Goal: Task Accomplishment & Management: Use online tool/utility

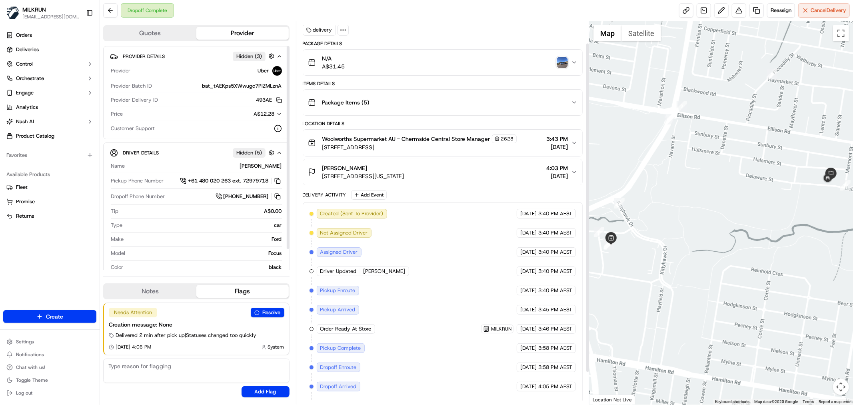
scroll to position [62, 0]
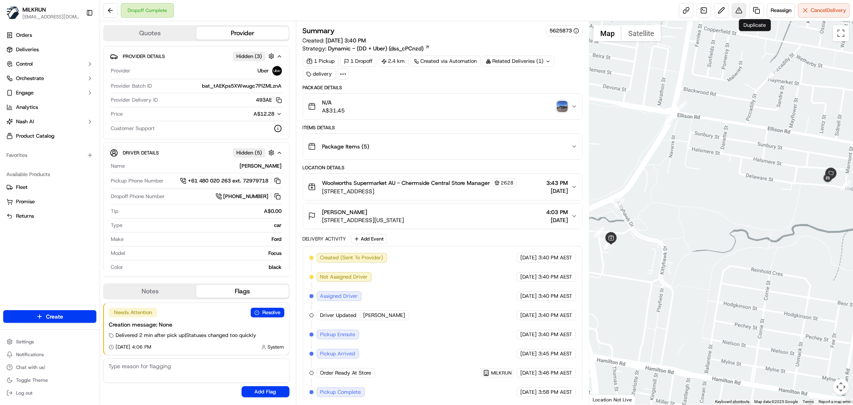
click at [734, 9] on button at bounding box center [739, 10] width 14 height 14
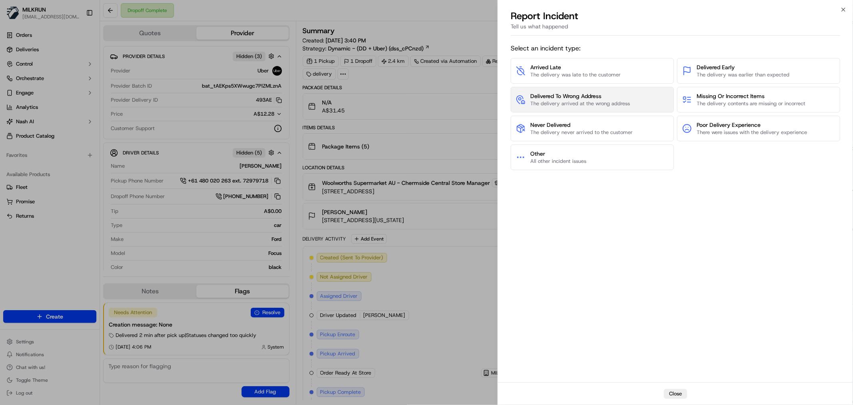
click at [586, 96] on span "Delivered To Wrong Address" at bounding box center [580, 96] width 100 height 8
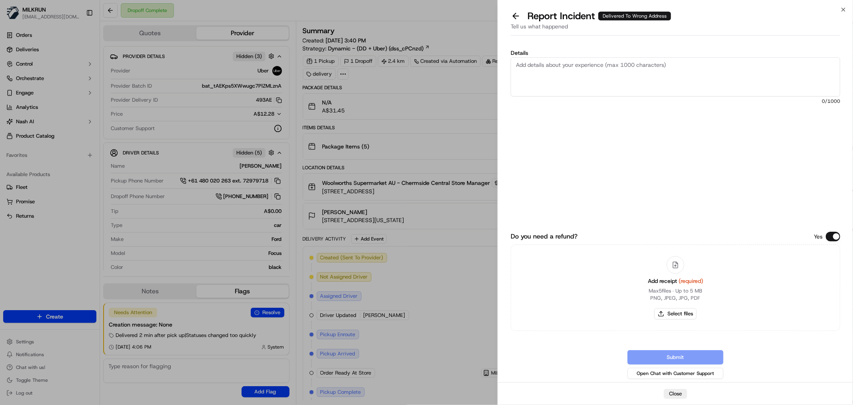
click at [567, 85] on textarea "Details" at bounding box center [676, 76] width 330 height 39
type textarea "D"
type textarea "Order delivered to incorrect address, please complete a billing adjustment."
click at [667, 315] on button "Select files" at bounding box center [675, 313] width 42 height 11
type input "C:\fakepath\Screenshot 2025-09-15 172012.png"
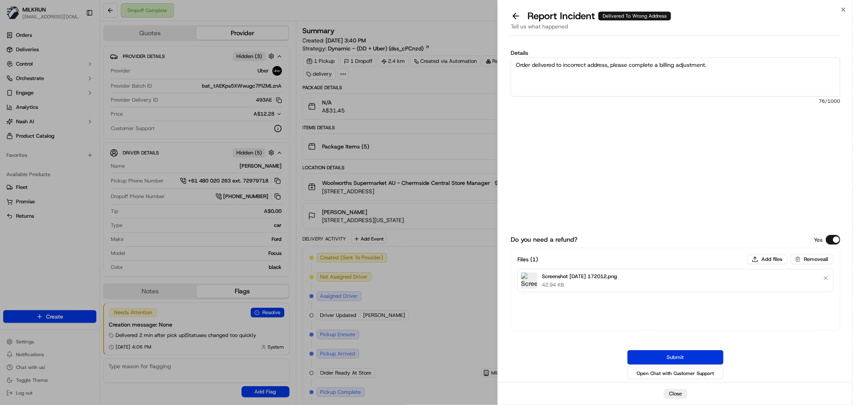
click at [664, 358] on button "Submit" at bounding box center [676, 357] width 96 height 14
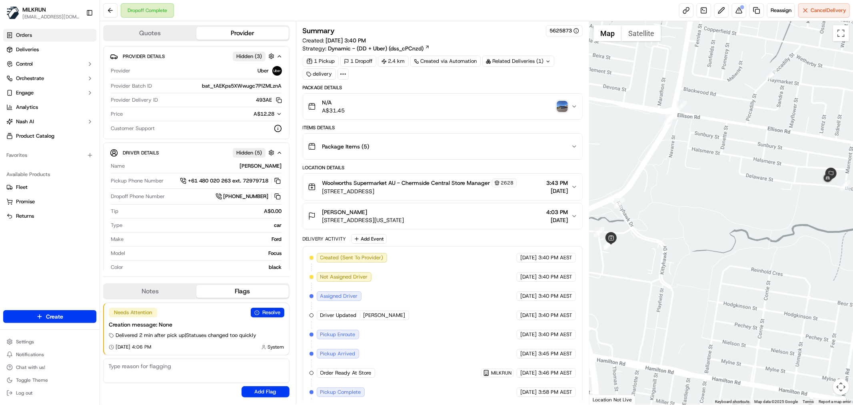
click at [26, 30] on link "Orders" at bounding box center [49, 35] width 93 height 13
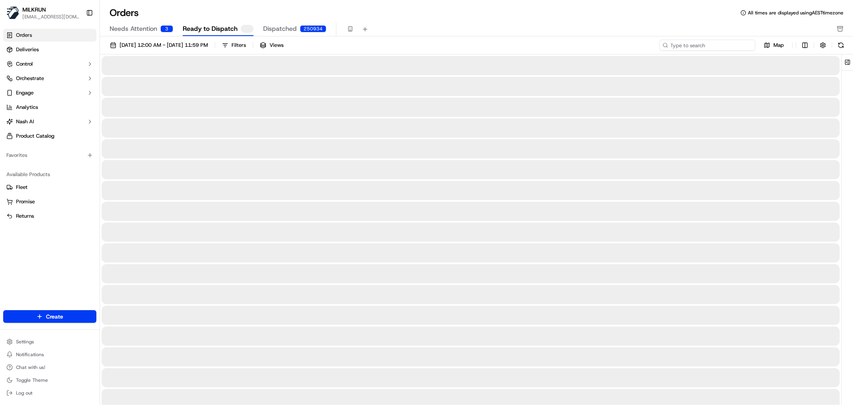
click at [722, 42] on input at bounding box center [708, 45] width 96 height 11
paste input "85d9be20-5766-4a26-b4cf-dc144c6352b8"
type input "85d9be20-5766-4a26-b4cf-dc144c6352b8"
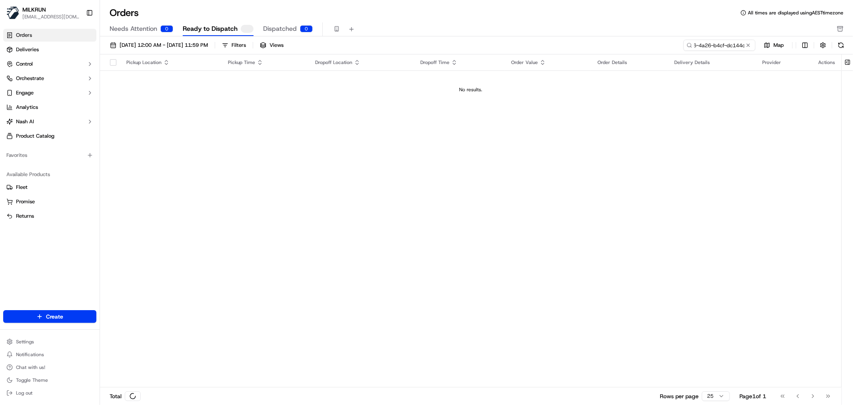
click at [294, 23] on button "Dispatched 0" at bounding box center [288, 29] width 50 height 14
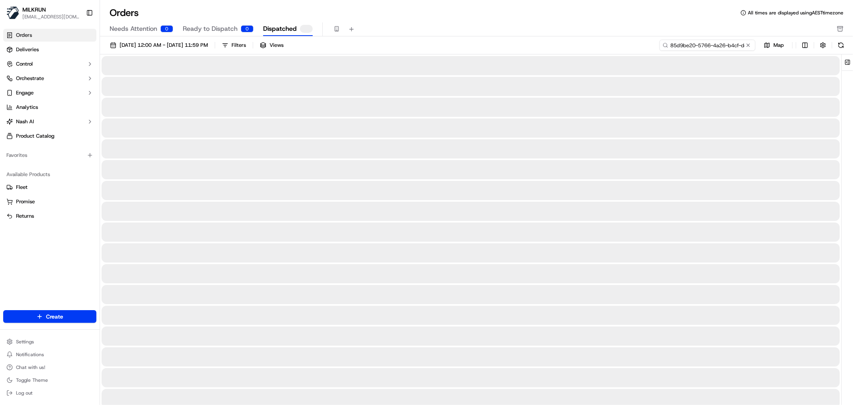
click at [725, 42] on input "85d9be20-5766-4a26-b4cf-dc144c6352b8" at bounding box center [708, 45] width 96 height 11
click at [375, 166] on div at bounding box center [471, 169] width 738 height 19
click at [210, 29] on span "Ready to Dispatch" at bounding box center [210, 29] width 55 height 10
click at [143, 26] on span "Needs Attention" at bounding box center [134, 29] width 48 height 10
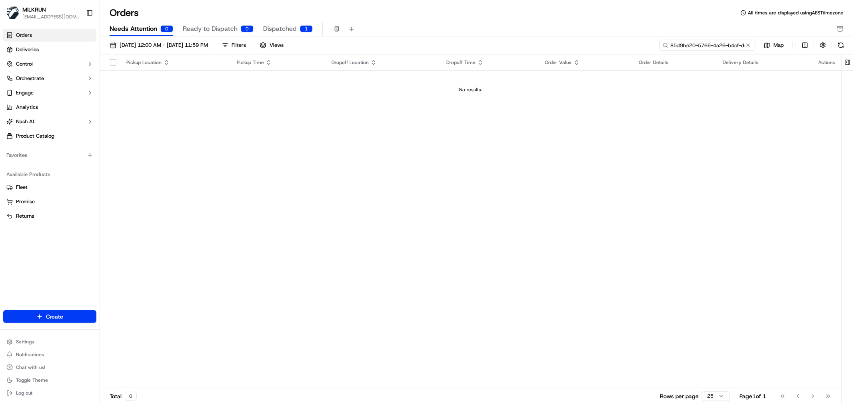
click at [718, 46] on input "85d9be20-5766-4a26-b4cf-dc144c6352b8" at bounding box center [708, 45] width 96 height 11
click at [683, 48] on input "hollyrameka" at bounding box center [708, 45] width 96 height 11
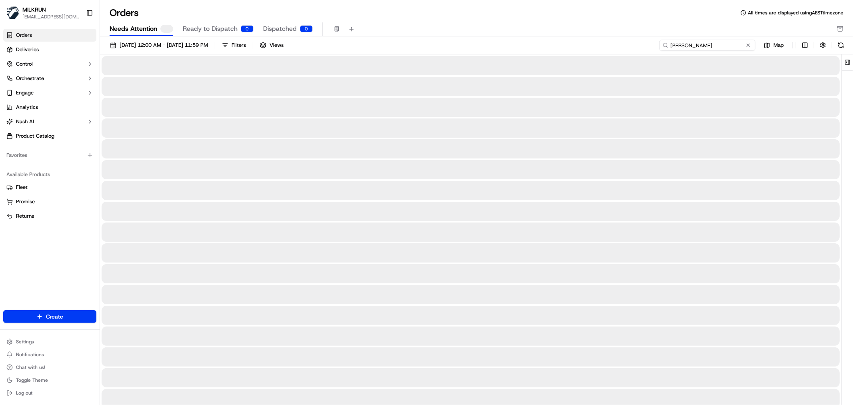
type input "holly rameka"
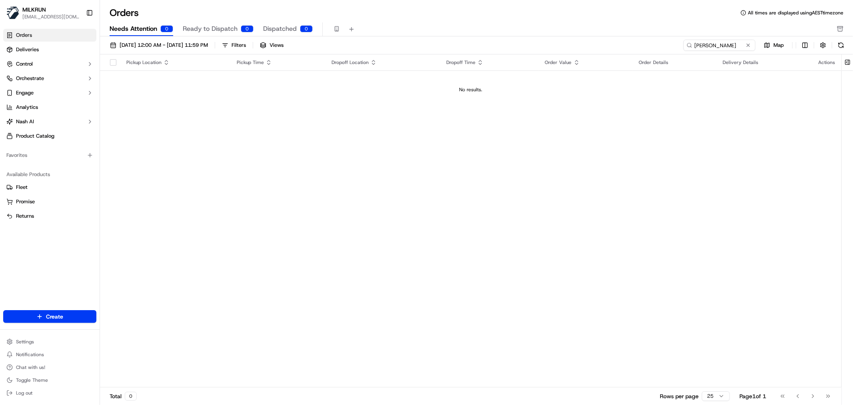
click at [316, 161] on div "Pickup Location Pickup Time Dropoff Location Dropoff Time Order Value Order Det…" at bounding box center [471, 220] width 742 height 333
click at [27, 34] on span "Orders" at bounding box center [24, 35] width 16 height 7
click at [24, 35] on span "Orders" at bounding box center [24, 35] width 16 height 7
click at [32, 53] on link "Deliveries" at bounding box center [49, 49] width 93 height 13
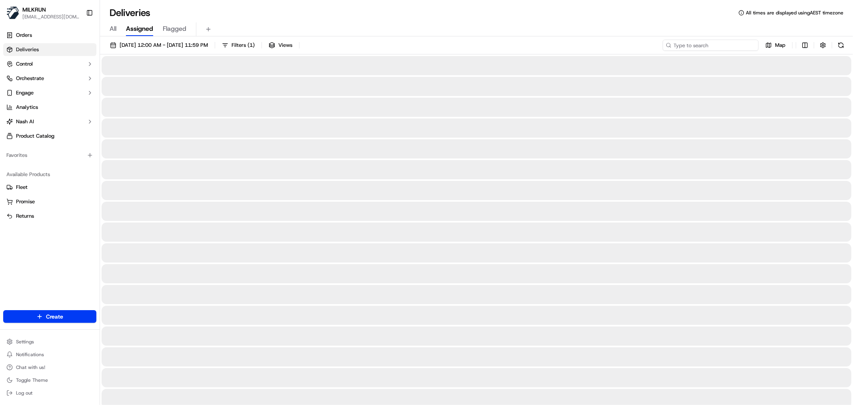
click at [722, 48] on input at bounding box center [711, 45] width 96 height 11
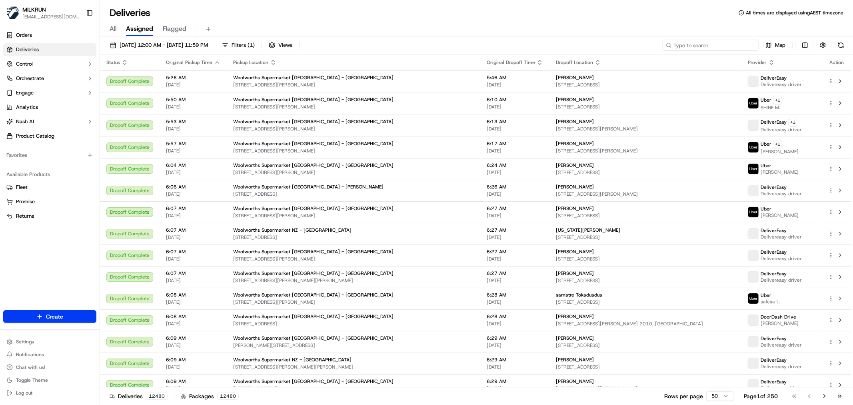
paste input "hollyrameka@gmail.com"
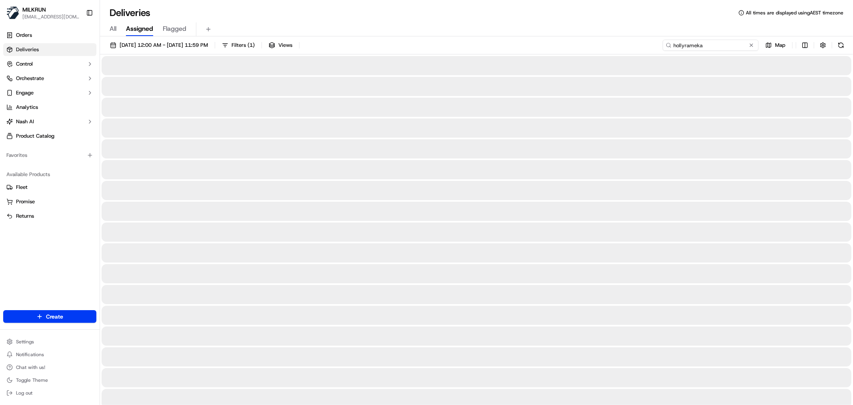
click at [686, 44] on input "hollyrameka" at bounding box center [711, 45] width 96 height 11
click at [682, 46] on input "hollyrameka" at bounding box center [711, 45] width 96 height 11
type input "holly rameka"
click at [180, 23] on button "Flagged" at bounding box center [175, 29] width 24 height 14
click at [111, 27] on span "All" at bounding box center [113, 29] width 7 height 10
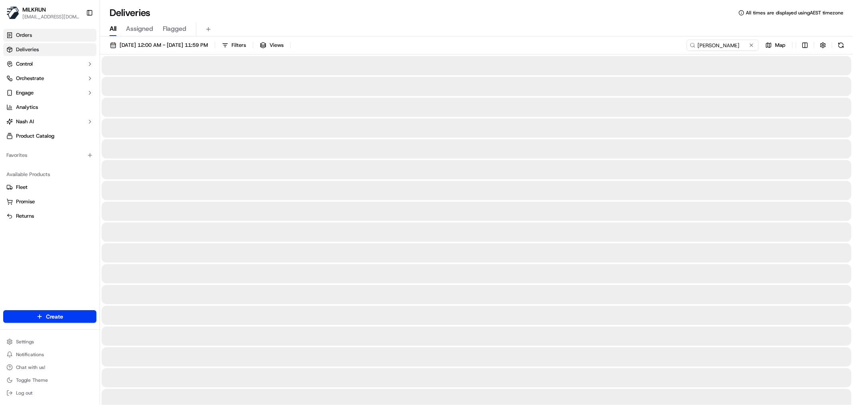
click at [39, 30] on link "Orders" at bounding box center [49, 35] width 93 height 13
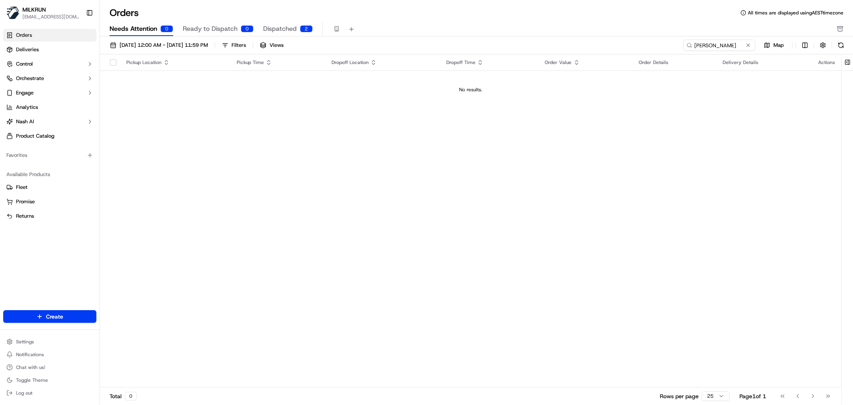
click at [525, 193] on div "Pickup Location Pickup Time Dropoff Location Dropoff Time Order Value Order Det…" at bounding box center [471, 220] width 742 height 333
click at [739, 46] on input "holly rameka" at bounding box center [708, 45] width 96 height 11
drag, startPoint x: 733, startPoint y: 43, endPoint x: 486, endPoint y: 46, distance: 247.2
click at [515, 42] on div "01/09/2025 12:00 AM - 30/09/2025 11:59 PM Filters Views holly rameka Map" at bounding box center [476, 47] width 753 height 15
type input "h"
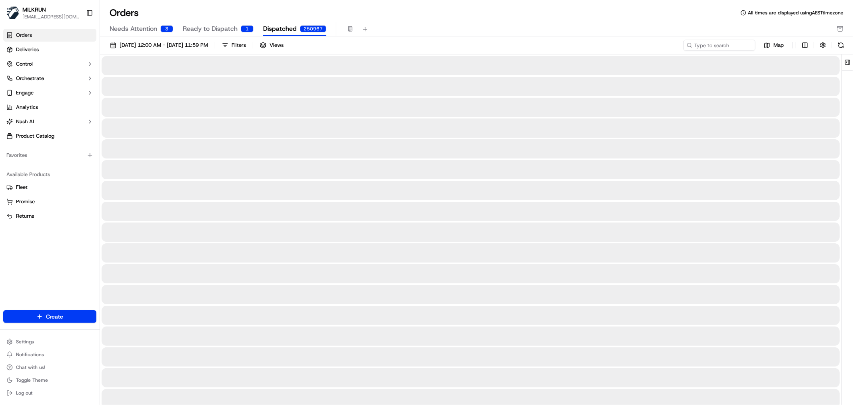
click at [291, 27] on span "Dispatched" at bounding box center [280, 29] width 34 height 10
click at [712, 46] on input at bounding box center [708, 45] width 96 height 11
paste input "hollyrameka@gmail.com"
type input "hollyrameka@gmail.com"
drag, startPoint x: 739, startPoint y: 45, endPoint x: 498, endPoint y: 10, distance: 243.7
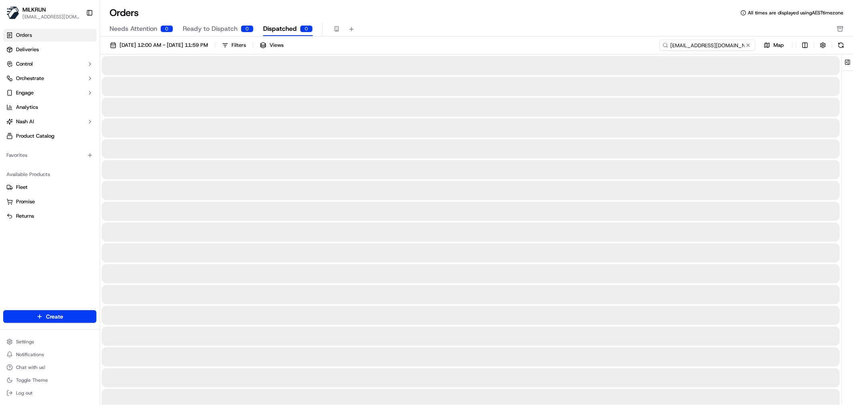
click at [563, 22] on div "Orders All times are displayed using AEST timezone Needs Attention 0 Ready to D…" at bounding box center [476, 202] width 753 height 405
paste input "85d9be20-5766-4a26-b4cf-dc144c6352b8"
type input "85d9be20-5766-4a26-b4cf-dc144c6352b8"
click at [278, 28] on span "Dispatched" at bounding box center [280, 29] width 34 height 10
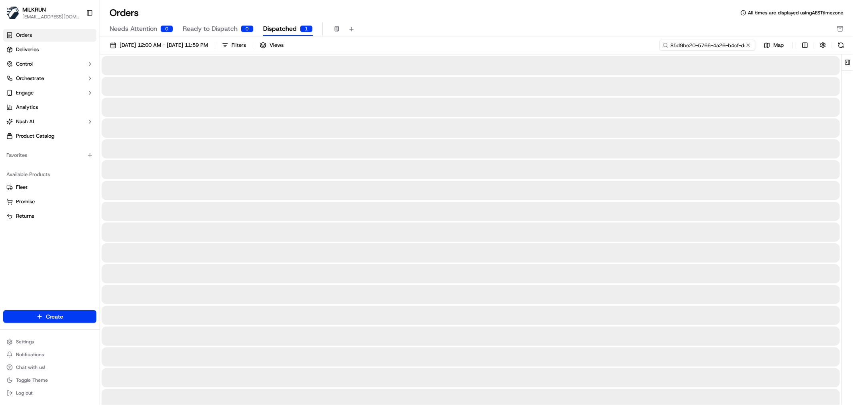
click at [724, 47] on input "85d9be20-5766-4a26-b4cf-dc144c6352b8" at bounding box center [708, 45] width 96 height 11
click at [468, 196] on div at bounding box center [471, 190] width 738 height 19
click at [430, 151] on div at bounding box center [471, 148] width 738 height 19
click at [250, 84] on div at bounding box center [471, 86] width 738 height 19
click at [282, 30] on span "Dispatched" at bounding box center [280, 29] width 34 height 10
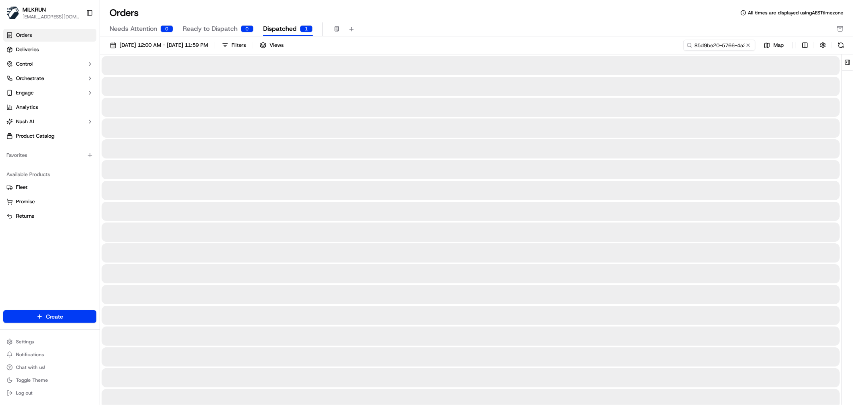
click at [215, 31] on span "Ready to Dispatch" at bounding box center [210, 29] width 55 height 10
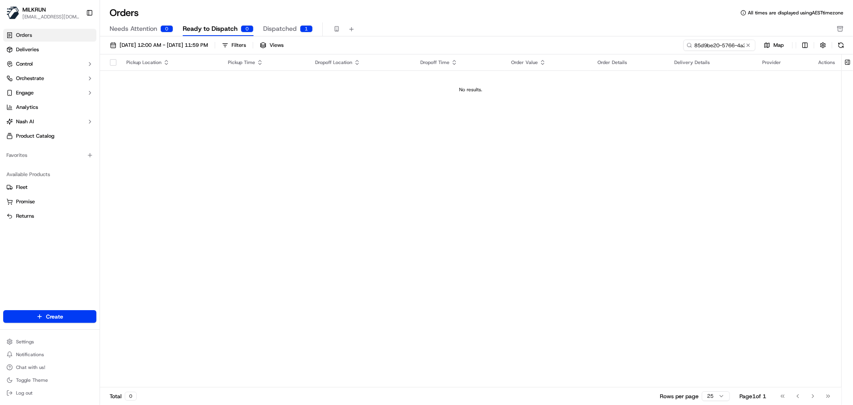
click at [300, 29] on div "1" at bounding box center [306, 28] width 13 height 7
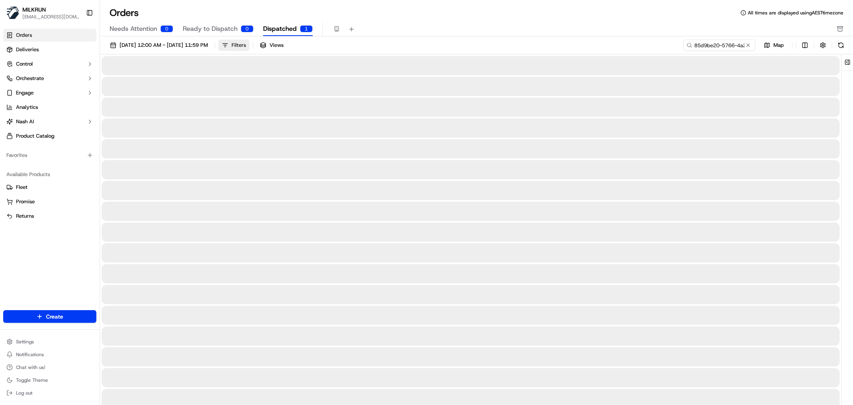
click at [250, 50] on button "Filters" at bounding box center [233, 45] width 31 height 11
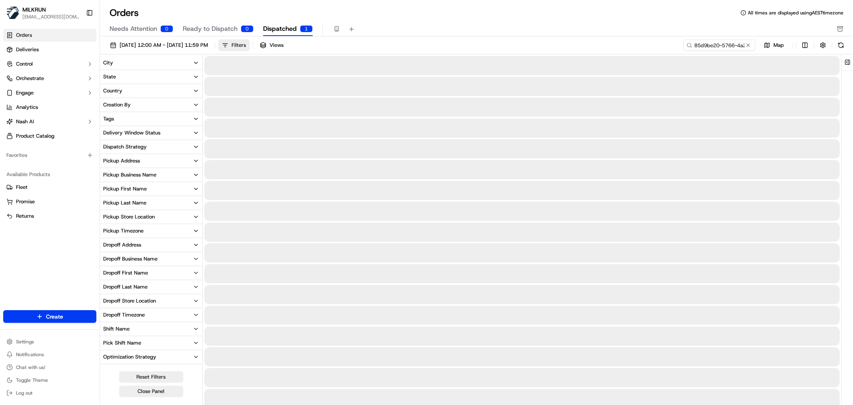
click at [250, 50] on button "Filters" at bounding box center [233, 45] width 31 height 11
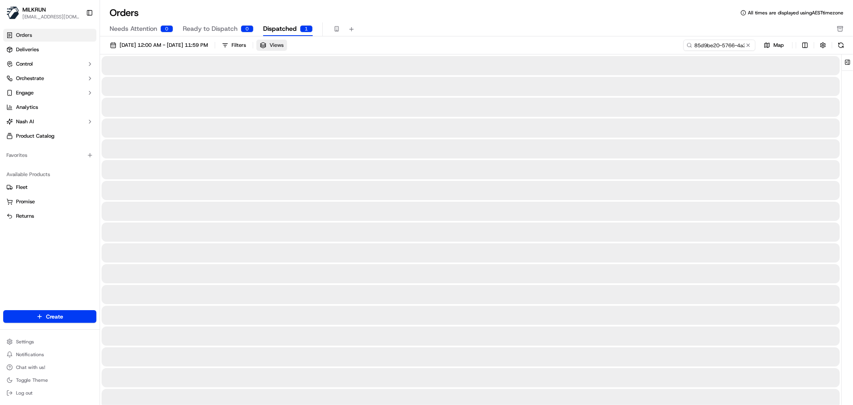
click at [284, 48] on span "Views" at bounding box center [277, 45] width 14 height 7
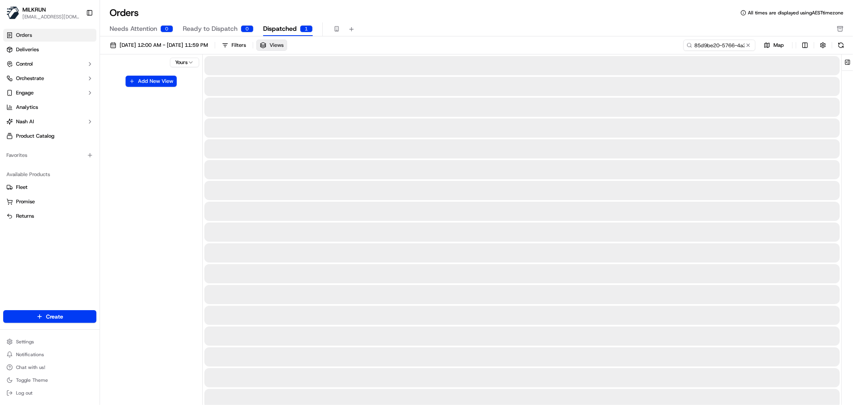
click at [284, 48] on span "Views" at bounding box center [277, 45] width 14 height 7
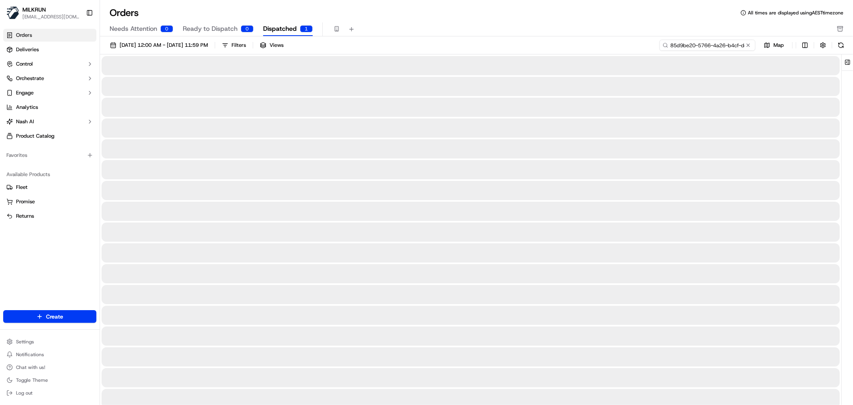
click at [733, 45] on input "85d9be20-5766-4a26-b4cf-dc144c6352b8" at bounding box center [708, 45] width 96 height 11
click at [200, 24] on span "Ready to Dispatch" at bounding box center [210, 29] width 55 height 10
click at [265, 29] on span "Dispatched" at bounding box center [280, 29] width 34 height 10
click at [708, 44] on input "85d9be20-5766-4a26-b4cf-dc144c6352b8" at bounding box center [708, 45] width 96 height 11
click at [369, 177] on div at bounding box center [471, 169] width 738 height 19
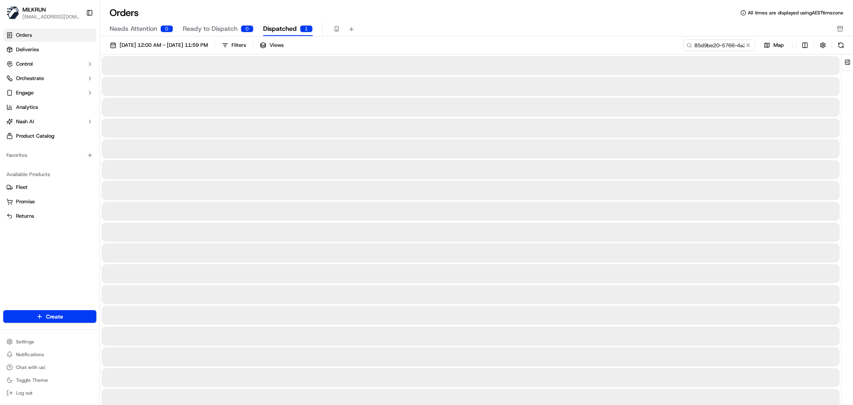
click at [328, 95] on div at bounding box center [471, 86] width 738 height 19
click at [303, 185] on div at bounding box center [471, 190] width 738 height 19
click at [294, 131] on div at bounding box center [471, 127] width 738 height 19
drag, startPoint x: 296, startPoint y: 30, endPoint x: 257, endPoint y: 99, distance: 79.7
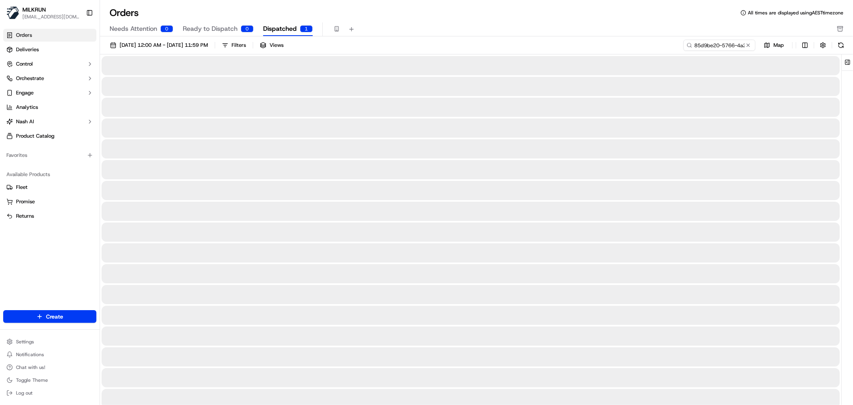
click at [257, 99] on div at bounding box center [471, 107] width 738 height 19
click at [212, 28] on span "Ready to Dispatch" at bounding box center [210, 29] width 55 height 10
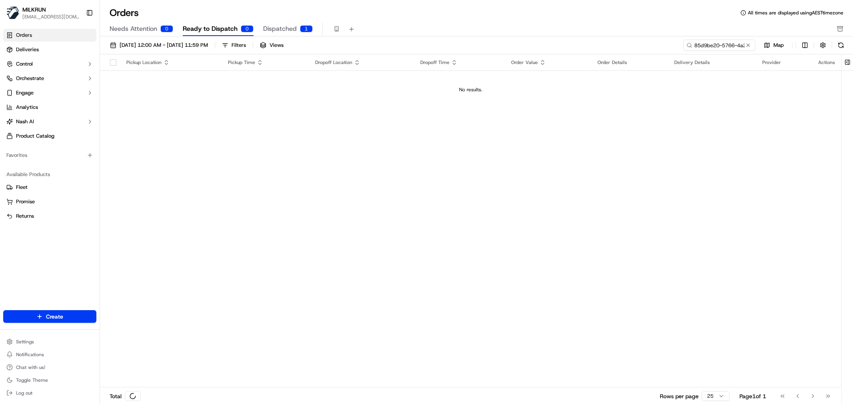
click at [271, 25] on span "Dispatched" at bounding box center [280, 29] width 34 height 10
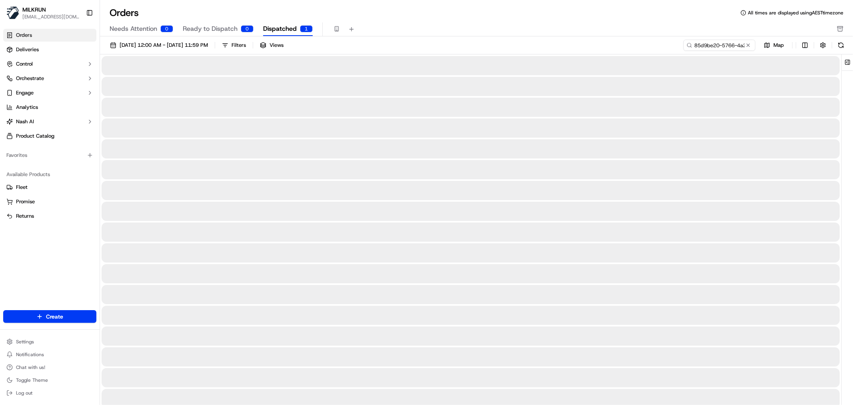
click at [206, 75] on div at bounding box center [471, 65] width 738 height 19
click at [608, 68] on div at bounding box center [471, 65] width 738 height 19
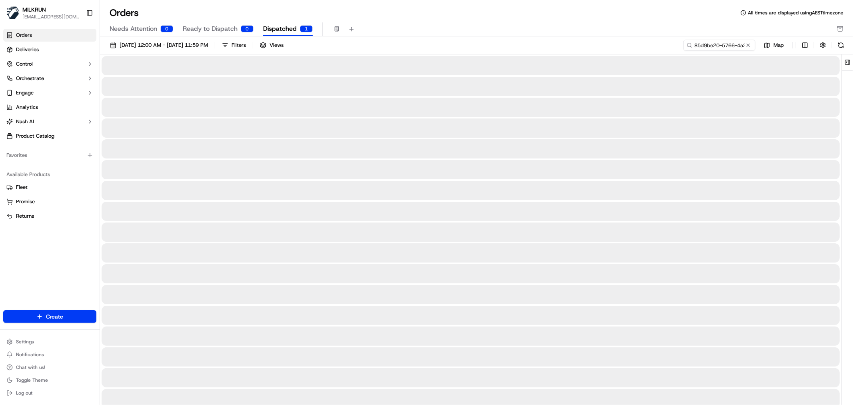
click at [608, 68] on div at bounding box center [471, 65] width 738 height 19
click at [726, 50] on input "85d9be20-5766-4a26-b4cf-dc144c6352b8" at bounding box center [708, 45] width 96 height 11
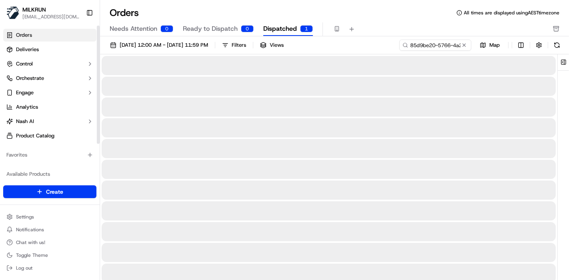
click at [210, 27] on span "Ready to Dispatch" at bounding box center [210, 29] width 55 height 10
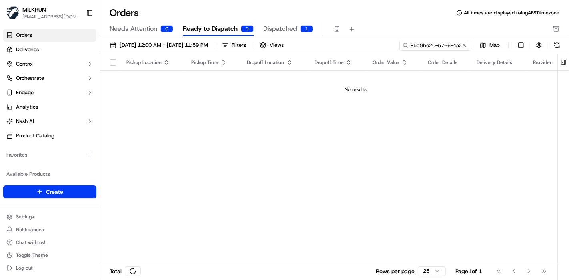
click at [279, 24] on span "Dispatched" at bounding box center [280, 29] width 34 height 10
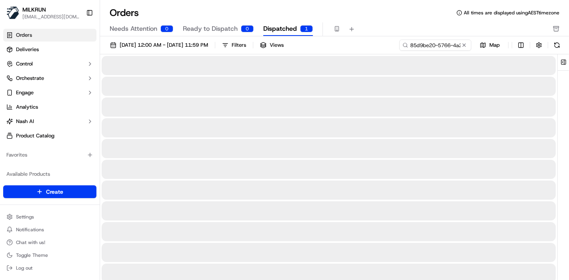
click at [202, 68] on div at bounding box center [329, 65] width 454 height 19
click at [200, 67] on div at bounding box center [329, 65] width 454 height 19
click at [24, 42] on ul "Orders Deliveries Control Orchestrate Engage Analytics Nash AI Product Catalog" at bounding box center [49, 86] width 93 height 114
click at [28, 50] on span "Deliveries" at bounding box center [27, 49] width 23 height 7
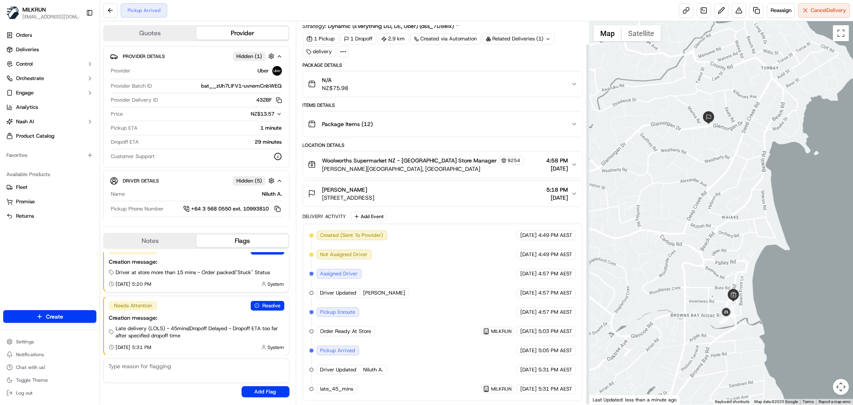
scroll to position [24, 0]
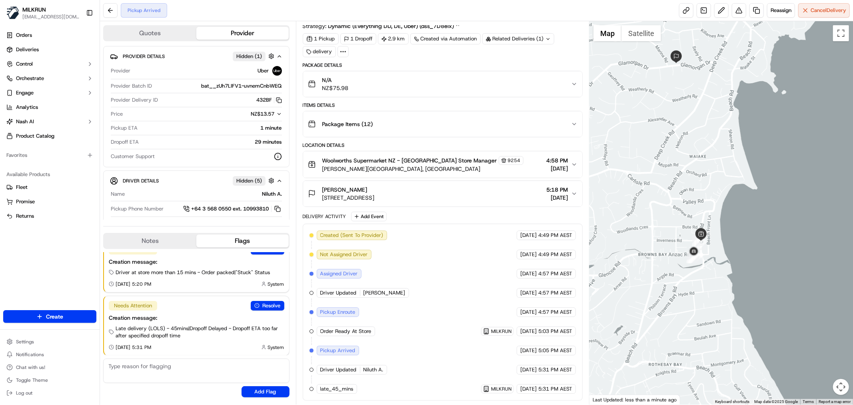
drag, startPoint x: 714, startPoint y: 297, endPoint x: 681, endPoint y: 237, distance: 68.2
click at [681, 237] on div at bounding box center [722, 212] width 264 height 383
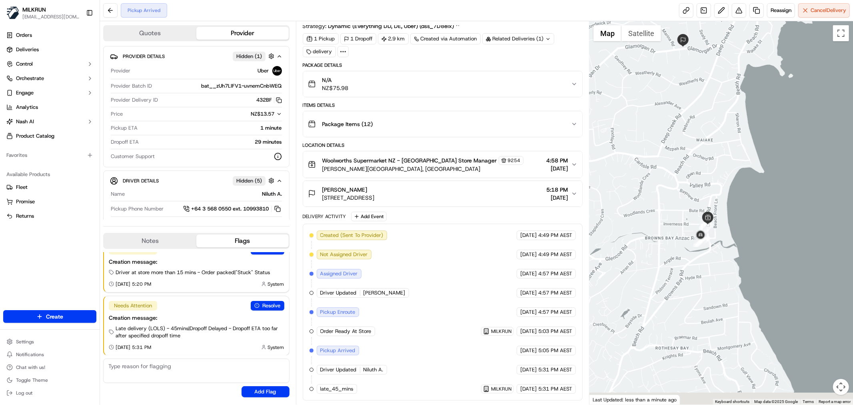
drag, startPoint x: 646, startPoint y: 246, endPoint x: 653, endPoint y: 230, distance: 17.0
click at [653, 230] on div at bounding box center [722, 212] width 264 height 383
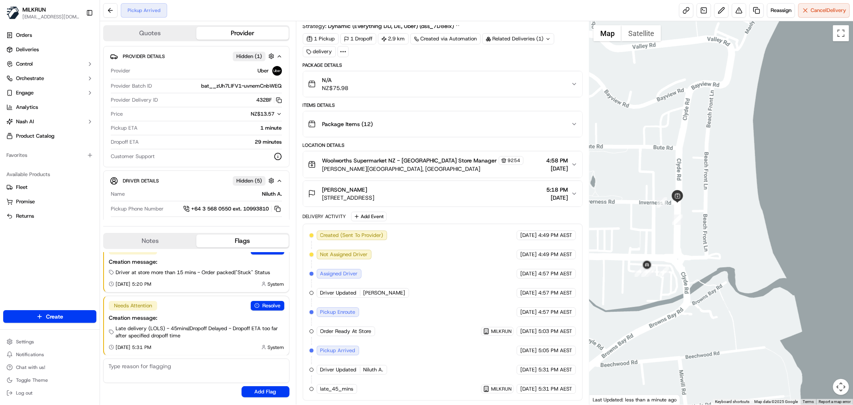
drag, startPoint x: 664, startPoint y: 252, endPoint x: 692, endPoint y: 237, distance: 31.9
click at [692, 237] on div at bounding box center [722, 212] width 264 height 383
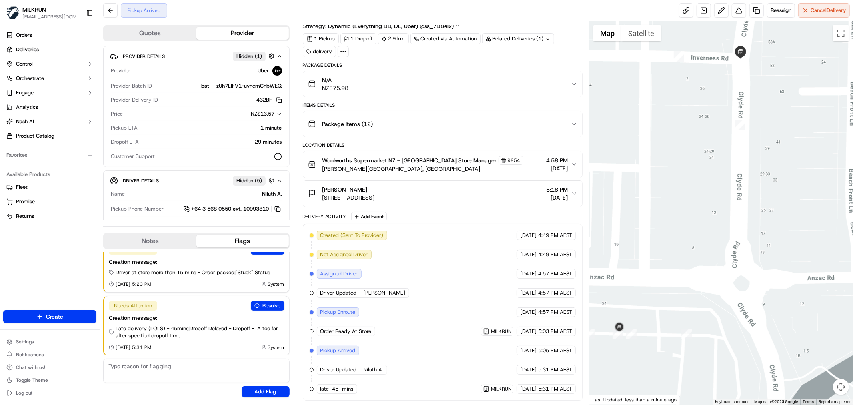
drag, startPoint x: 779, startPoint y: 187, endPoint x: 619, endPoint y: 223, distance: 163.5
click at [619, 223] on div at bounding box center [722, 212] width 264 height 383
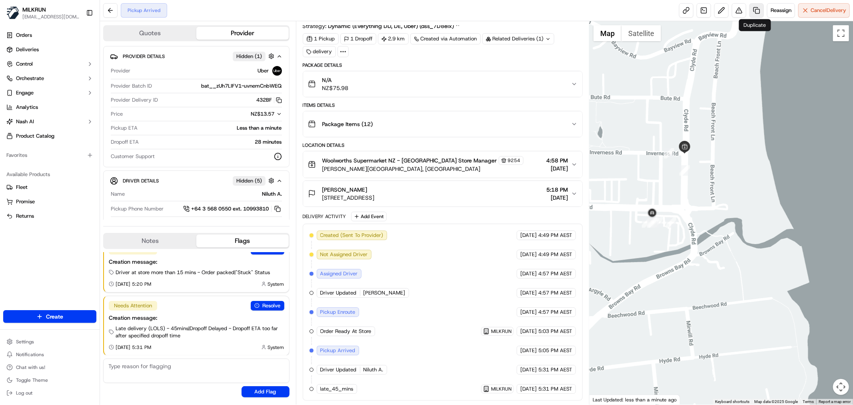
click at [750, 7] on link at bounding box center [757, 10] width 14 height 14
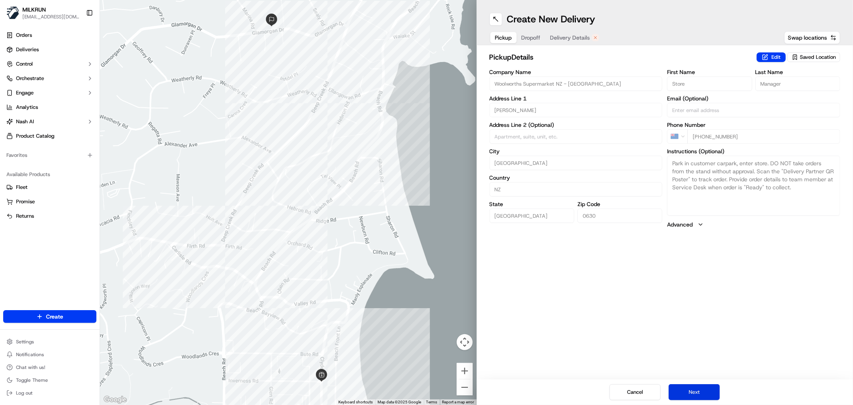
click at [697, 392] on button "Next" at bounding box center [694, 392] width 51 height 16
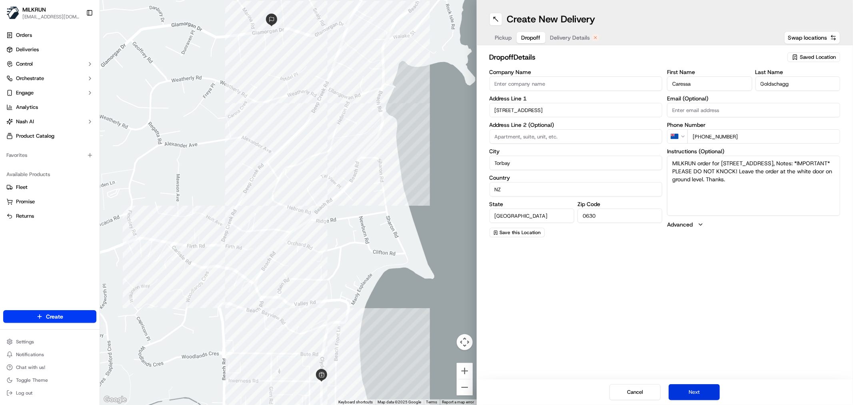
click at [696, 392] on button "Next" at bounding box center [694, 392] width 51 height 16
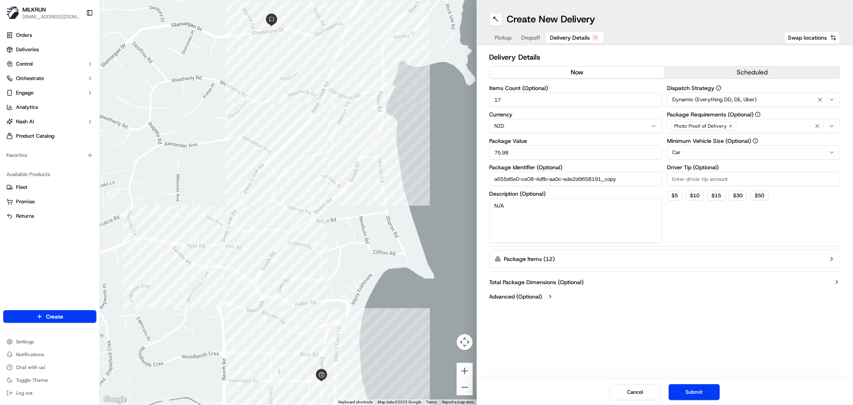
click at [586, 70] on button "now" at bounding box center [577, 72] width 175 height 12
click at [707, 386] on button "Submit" at bounding box center [694, 392] width 51 height 16
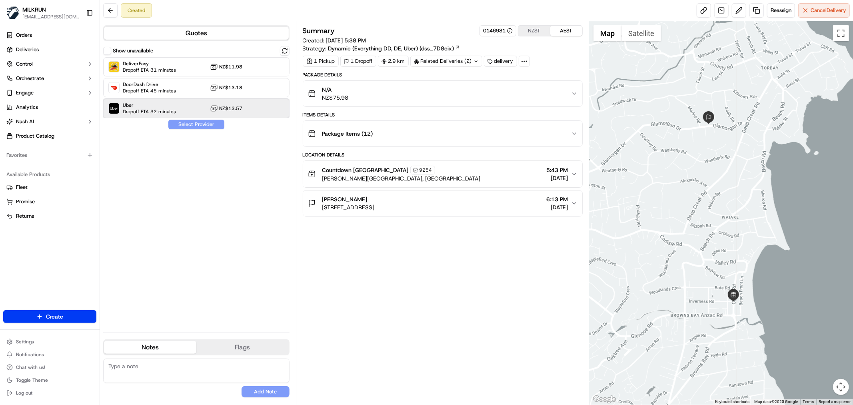
click at [182, 112] on div "Uber Dropoff ETA 32 minutes NZ$13.57" at bounding box center [196, 108] width 186 height 19
click at [197, 123] on button "Assign Provider" at bounding box center [196, 125] width 57 height 10
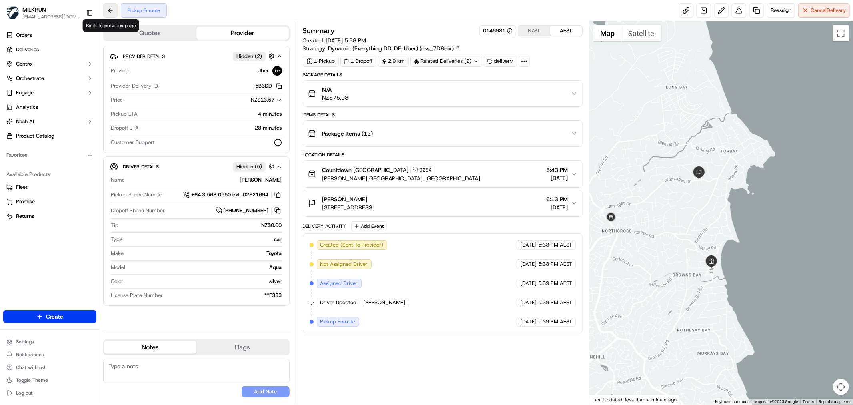
click at [108, 11] on button at bounding box center [110, 10] width 14 height 14
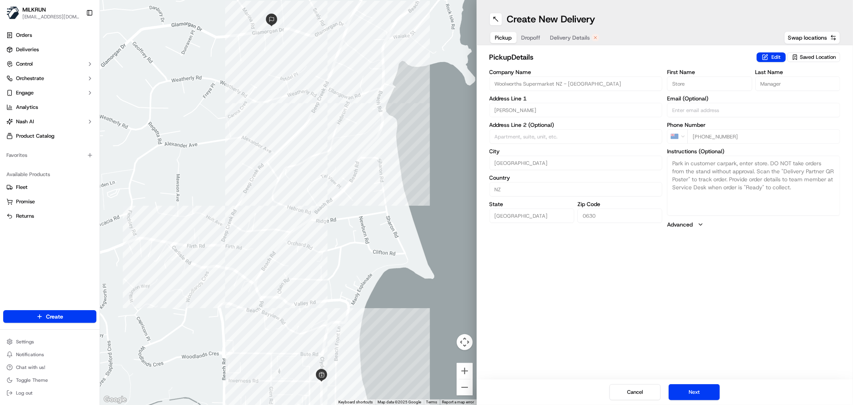
click at [435, 130] on div at bounding box center [288, 202] width 377 height 405
click at [634, 394] on button "Cancel" at bounding box center [635, 392] width 51 height 16
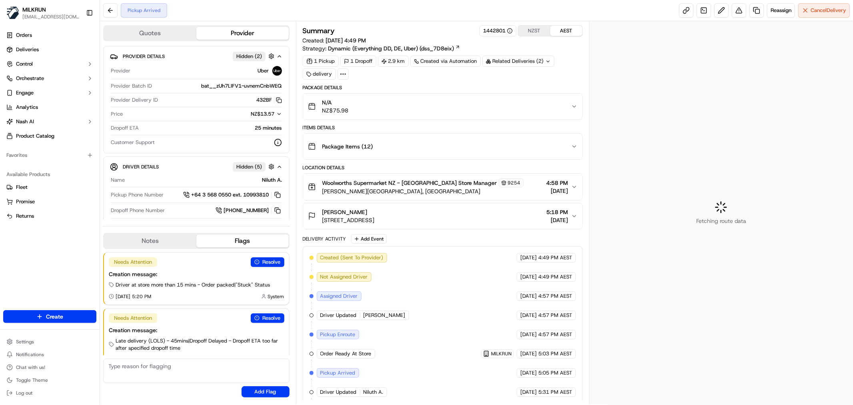
scroll to position [13, 0]
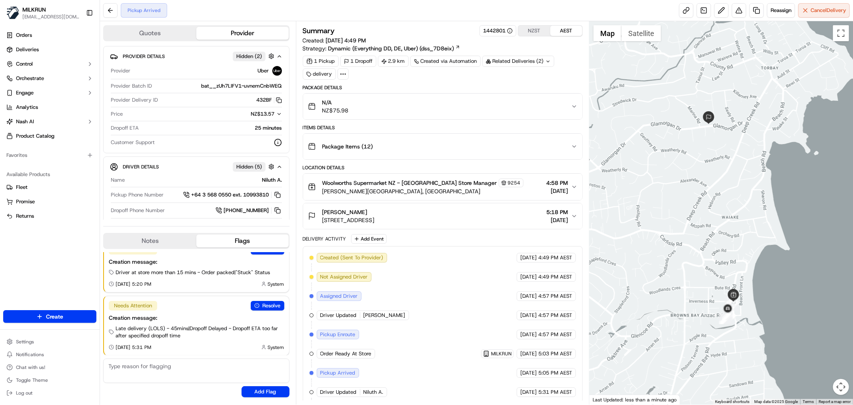
drag, startPoint x: 812, startPoint y: 5, endPoint x: 553, endPoint y: 89, distance: 272.5
click at [647, 128] on div "Pickup Arrived Reassign Cancel Delivery Quotes Provider Provider Details Hidden…" at bounding box center [476, 202] width 753 height 405
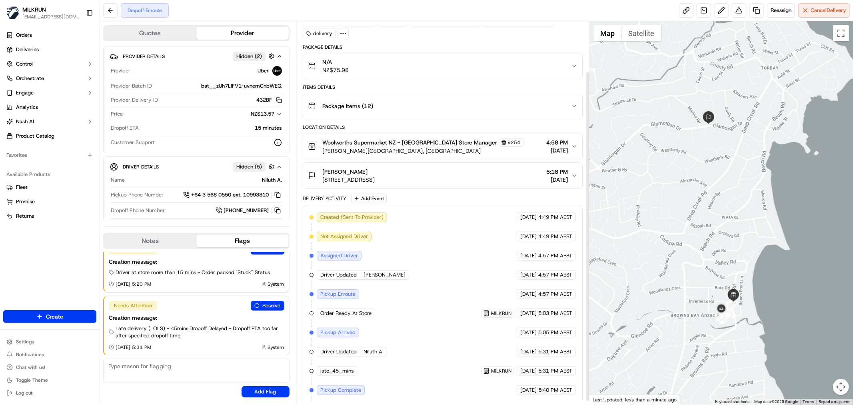
scroll to position [62, 0]
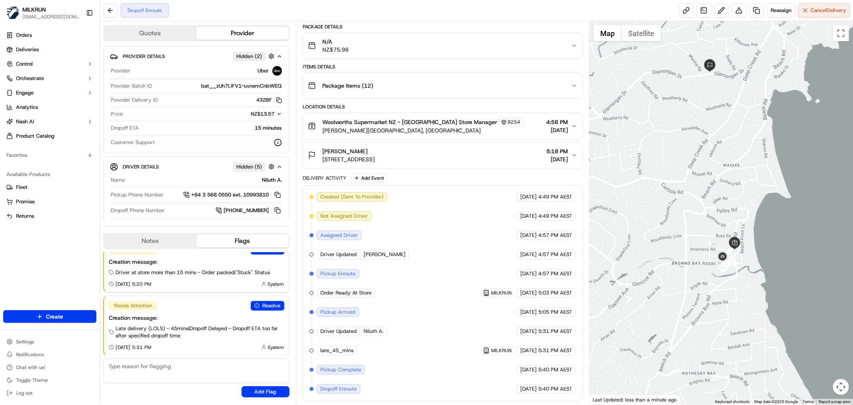
drag, startPoint x: 659, startPoint y: 217, endPoint x: 662, endPoint y: 165, distance: 52.1
click at [662, 165] on div at bounding box center [722, 212] width 264 height 383
click at [110, 11] on button at bounding box center [110, 10] width 14 height 14
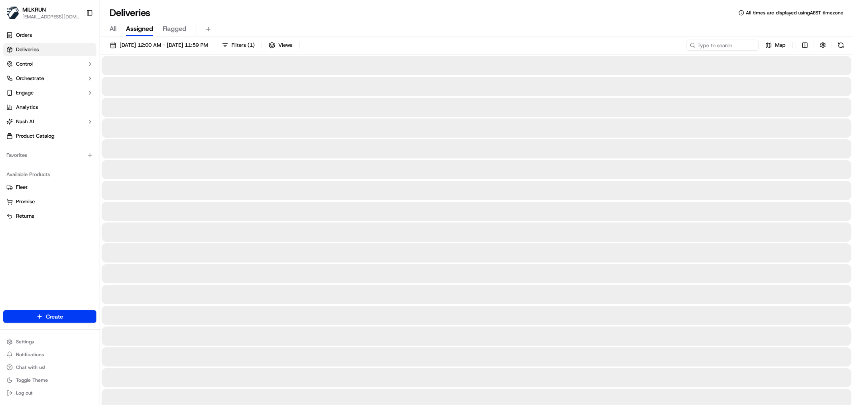
click at [309, 135] on div at bounding box center [477, 127] width 750 height 19
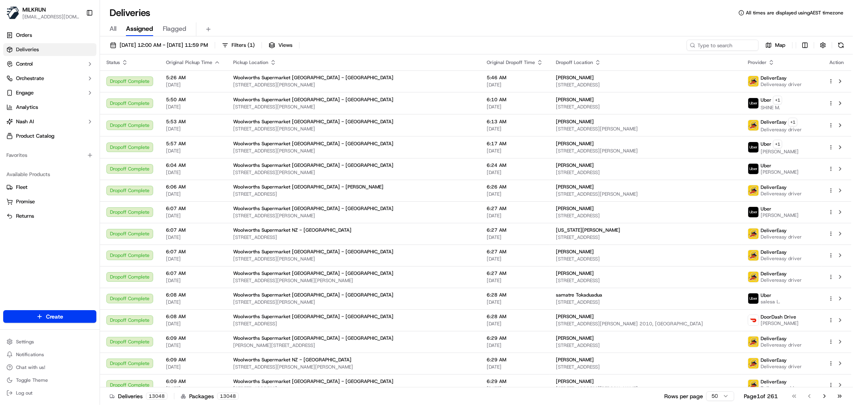
click at [29, 47] on span "Deliveries" at bounding box center [27, 49] width 23 height 7
click at [25, 47] on span "Deliveries" at bounding box center [27, 49] width 23 height 7
click at [21, 33] on span "Orders" at bounding box center [24, 35] width 16 height 7
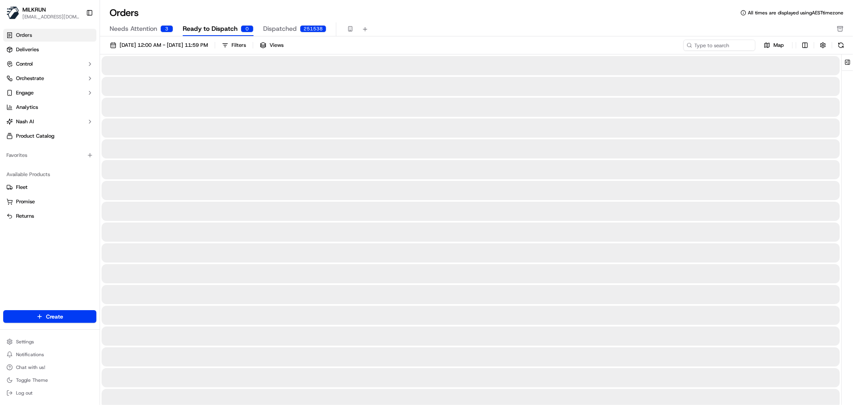
click at [216, 29] on span "Ready to Dispatch" at bounding box center [210, 29] width 55 height 10
click at [145, 30] on span "Needs Attention" at bounding box center [134, 29] width 48 height 10
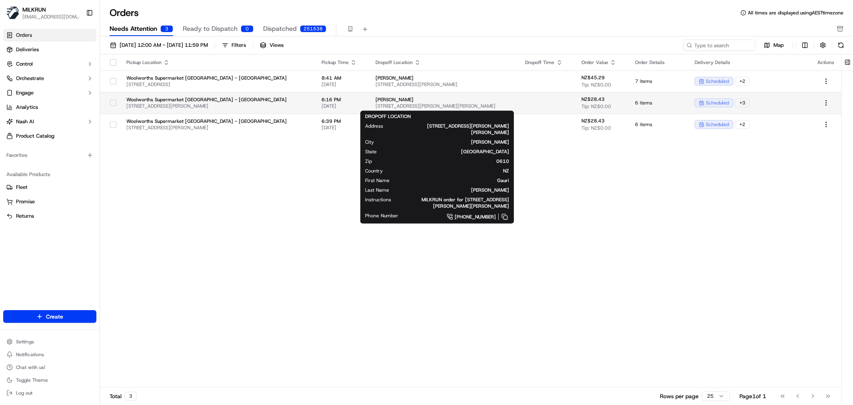
click at [460, 103] on span "7C Edwards Avenue, Henderson, Auckland 0610, NZ" at bounding box center [444, 106] width 137 height 6
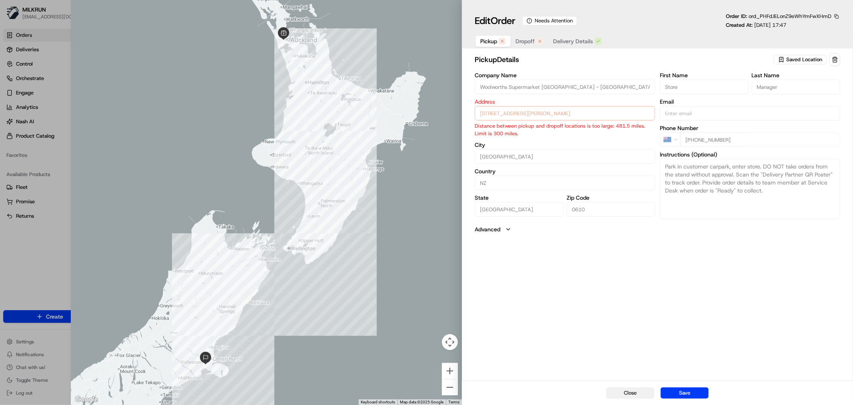
click at [638, 389] on button "Close" at bounding box center [630, 392] width 48 height 11
type input "+1"
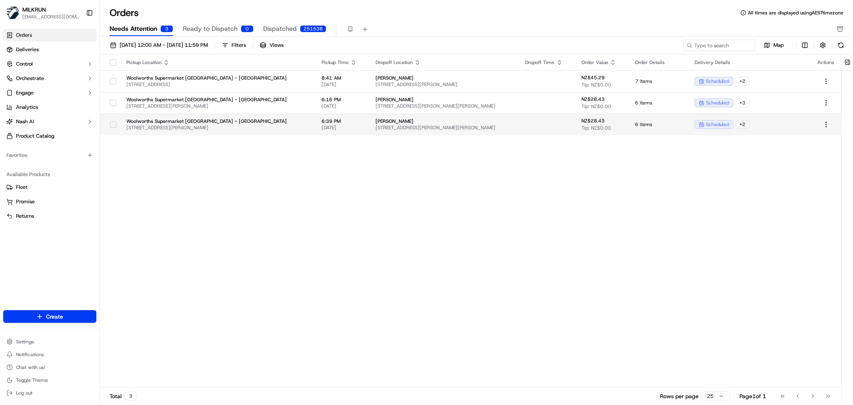
click at [270, 125] on span "185-187 Universal Drive, Henderson, Auckland, Auckland 0610, NZ" at bounding box center [217, 127] width 182 height 6
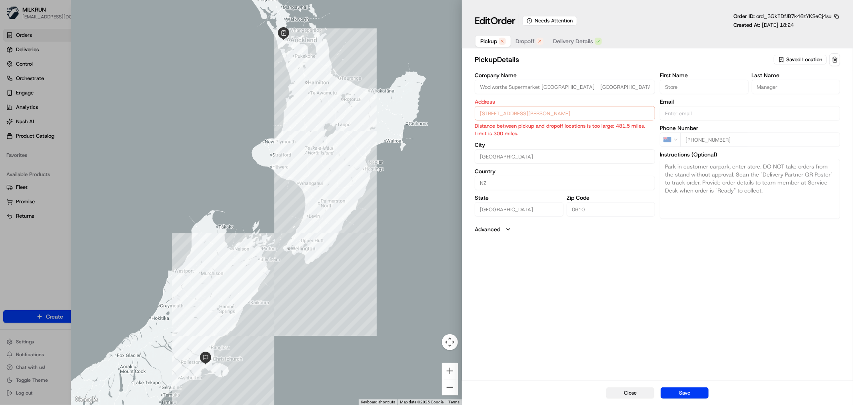
click at [639, 397] on button "Close" at bounding box center [630, 392] width 48 height 11
type input "+1"
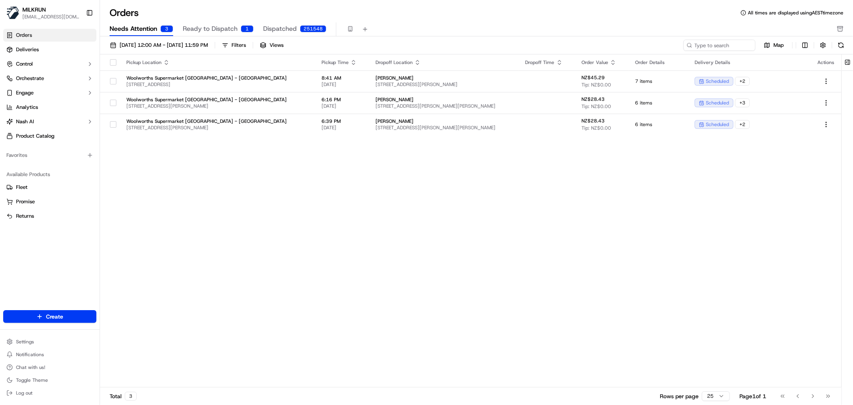
click at [436, 220] on div "Pickup Location Pickup Time Dropoff Location Dropoff Time Order Value Order Det…" at bounding box center [471, 220] width 742 height 333
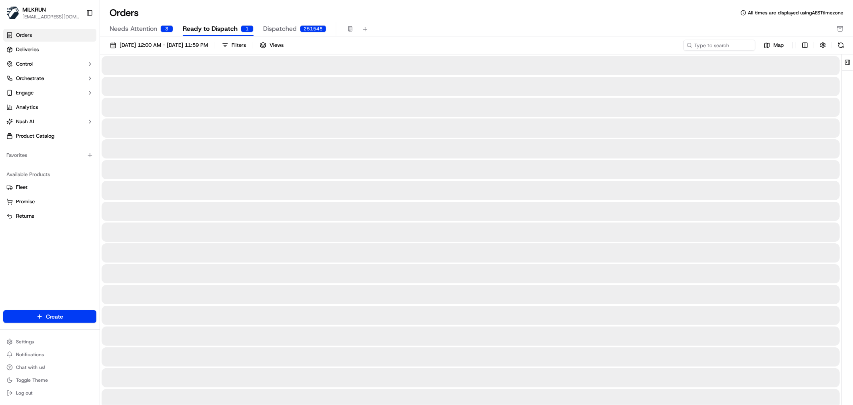
click at [206, 29] on span "Ready to Dispatch" at bounding box center [210, 29] width 55 height 10
click at [294, 23] on button "Dispatched 251548" at bounding box center [294, 29] width 63 height 14
click at [32, 37] on span "Orders" at bounding box center [24, 35] width 16 height 7
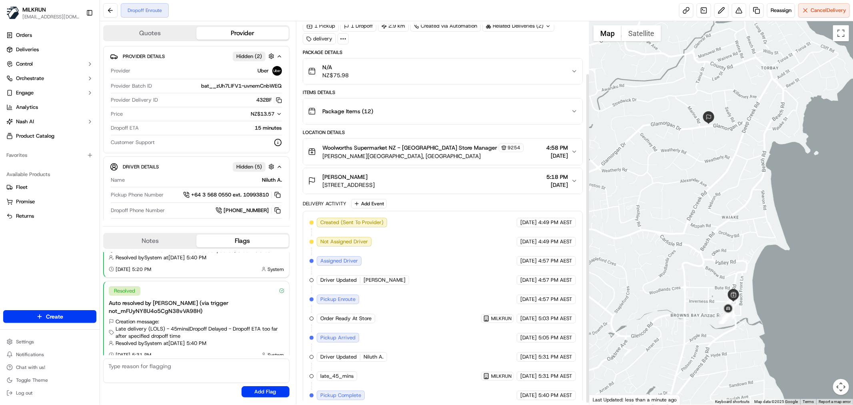
scroll to position [62, 0]
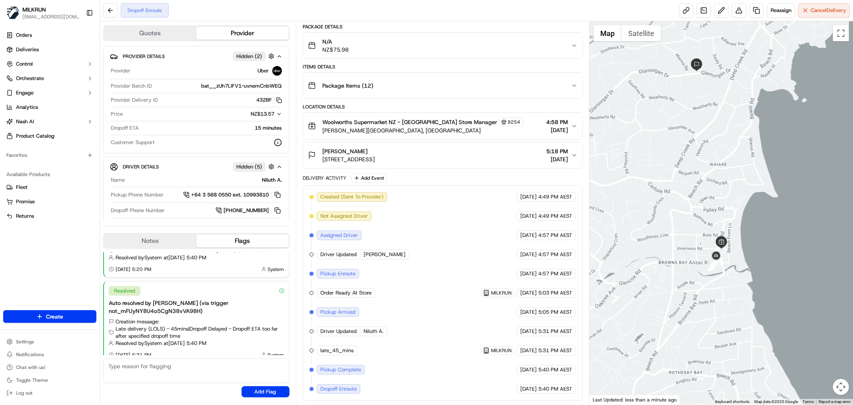
drag, startPoint x: 690, startPoint y: 241, endPoint x: 679, endPoint y: 187, distance: 55.6
click at [679, 187] on div at bounding box center [722, 212] width 264 height 383
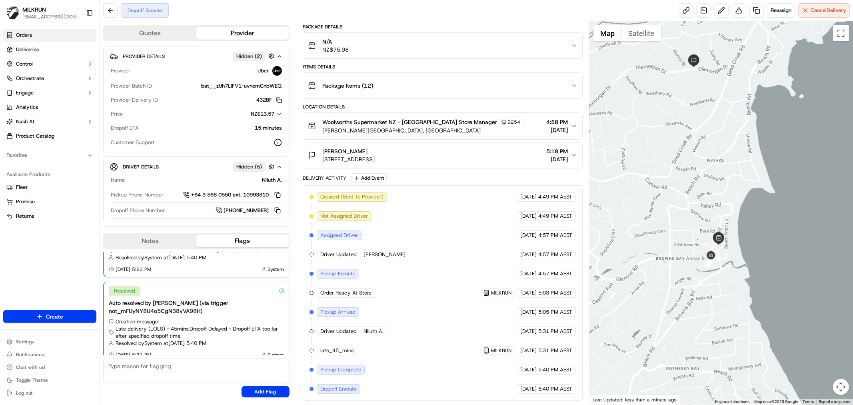
click at [28, 30] on link "Orders" at bounding box center [49, 35] width 93 height 13
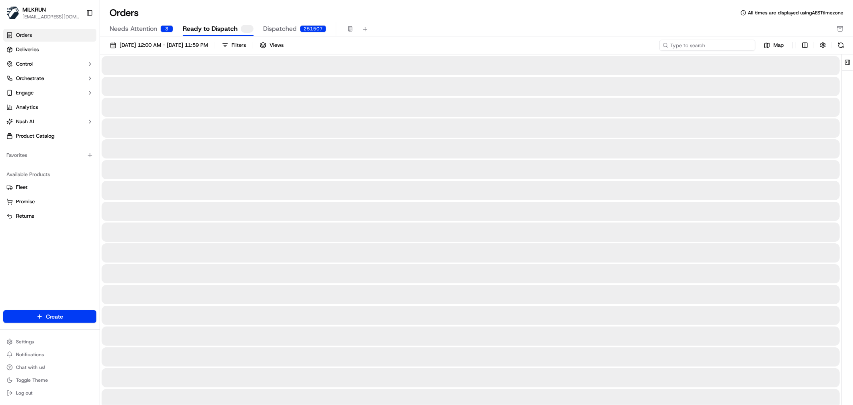
click at [744, 42] on input at bounding box center [708, 45] width 96 height 11
paste input "[PERSON_NAME]"
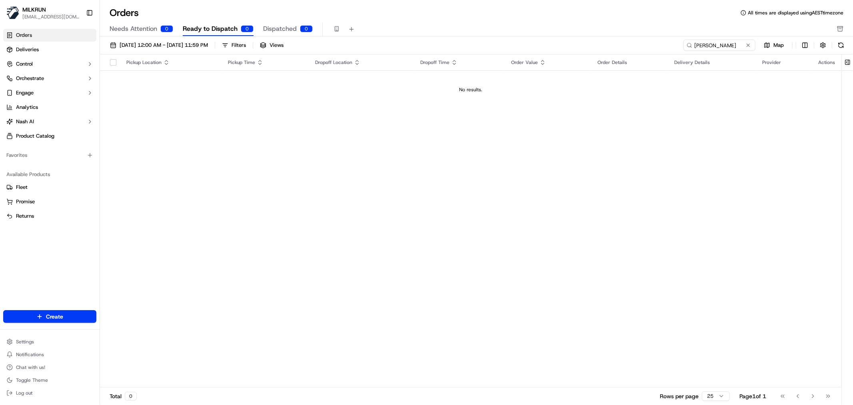
click at [372, 181] on div "Pickup Location Pickup Time Dropoff Location Dropoff Time Order Value Order Det…" at bounding box center [471, 220] width 742 height 333
click at [715, 43] on input "[PERSON_NAME]" at bounding box center [708, 45] width 96 height 11
click at [725, 40] on input "[PERSON_NAME]" at bounding box center [708, 45] width 96 height 11
click at [728, 47] on input "[PERSON_NAME]" at bounding box center [708, 45] width 96 height 11
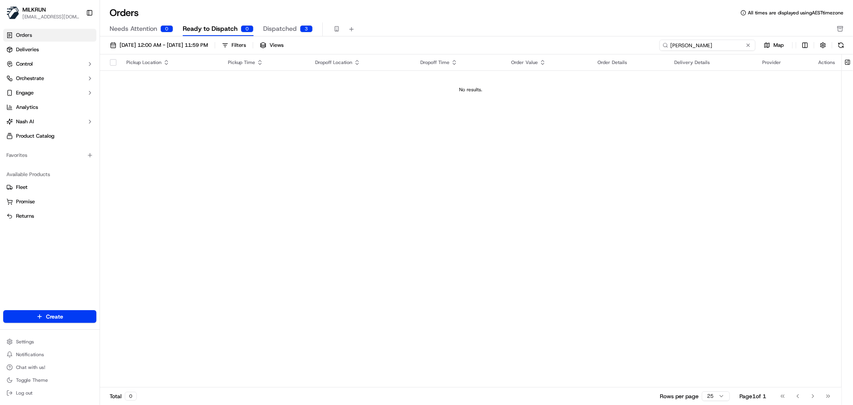
click at [728, 47] on input "[PERSON_NAME]" at bounding box center [708, 45] width 96 height 11
paste input "caressa.goldschagg@yahoo.com"
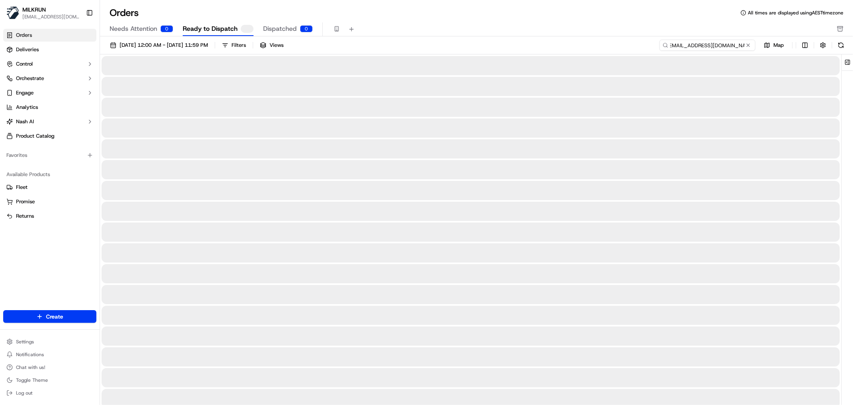
type input "caressa.goldschagg@yahoo.com"
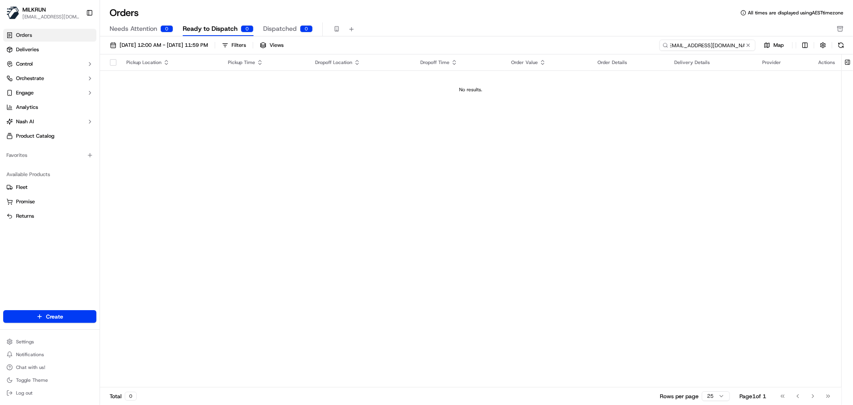
click at [716, 46] on input "caressa.goldschagg@yahoo.com" at bounding box center [708, 45] width 96 height 11
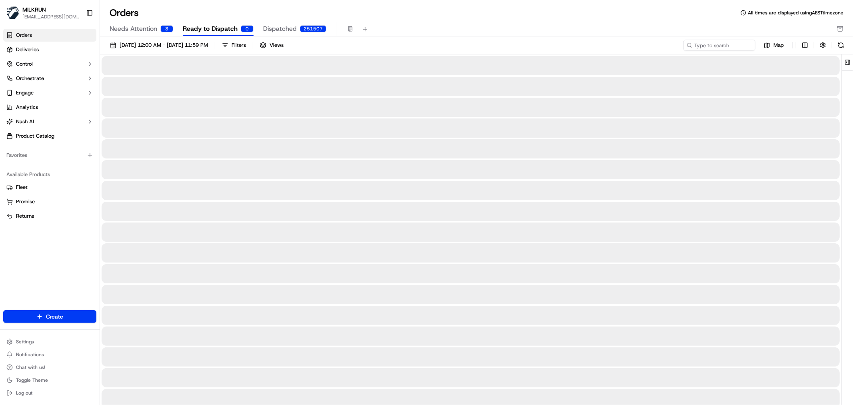
click at [359, 148] on div at bounding box center [471, 148] width 738 height 19
click at [362, 166] on div at bounding box center [471, 169] width 738 height 19
click at [714, 46] on input at bounding box center [708, 45] width 96 height 11
paste input "caressa.goldschagg@yahoo.com"
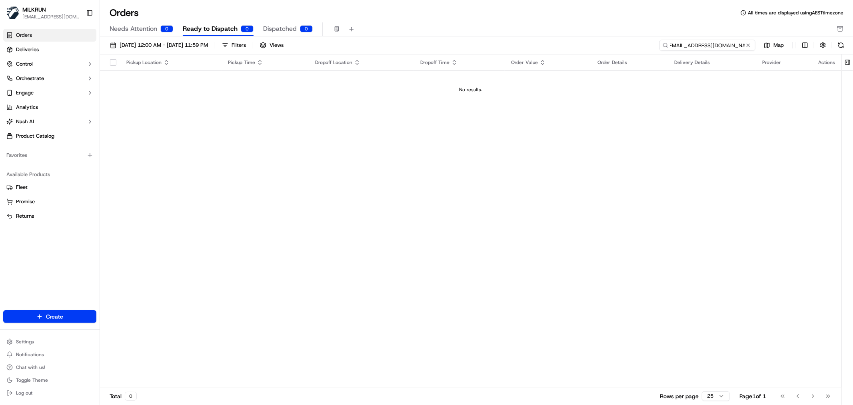
type input "[EMAIL_ADDRESS][DOMAIN_NAME]"
click at [713, 46] on input "[EMAIL_ADDRESS][DOMAIN_NAME]" at bounding box center [708, 45] width 96 height 11
click at [725, 46] on input "[EMAIL_ADDRESS][DOMAIN_NAME]" at bounding box center [708, 45] width 96 height 11
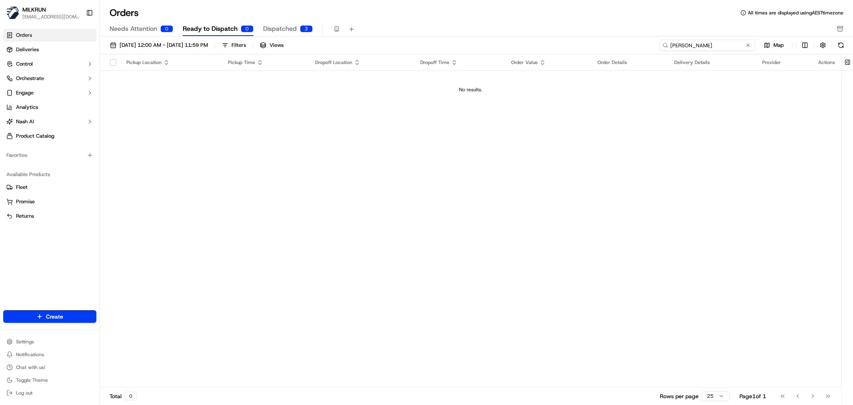
type input "[PERSON_NAME]"
click at [286, 26] on span "Dispatched" at bounding box center [280, 29] width 34 height 10
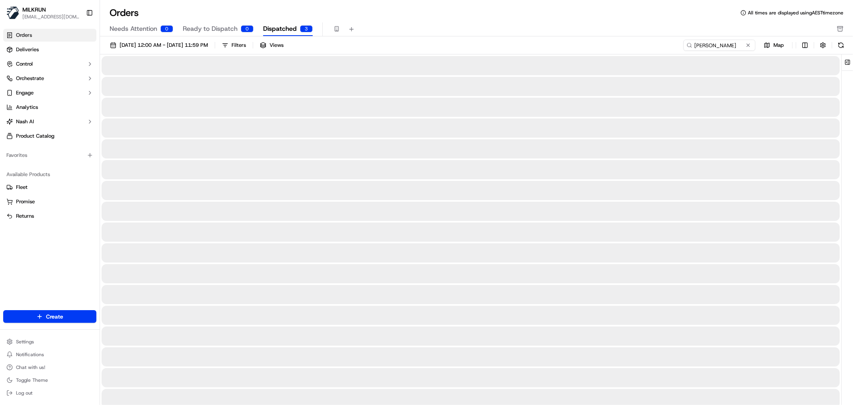
click at [416, 195] on div at bounding box center [471, 190] width 738 height 19
click at [721, 47] on input "[PERSON_NAME]" at bounding box center [708, 45] width 96 height 11
click at [730, 46] on input "[PERSON_NAME]" at bounding box center [708, 45] width 96 height 11
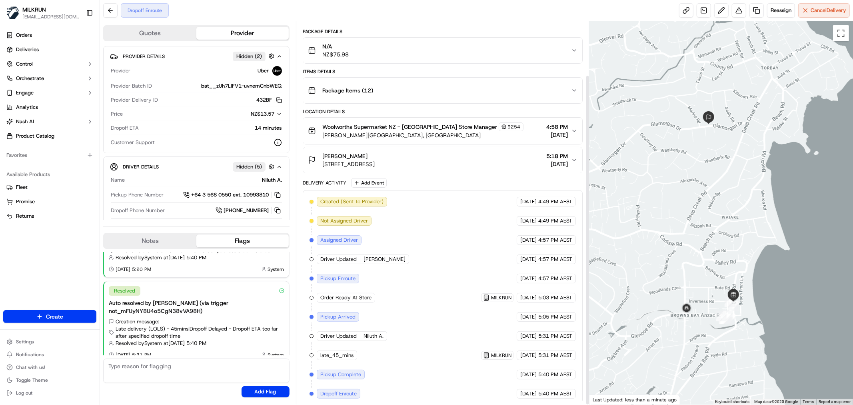
scroll to position [62, 0]
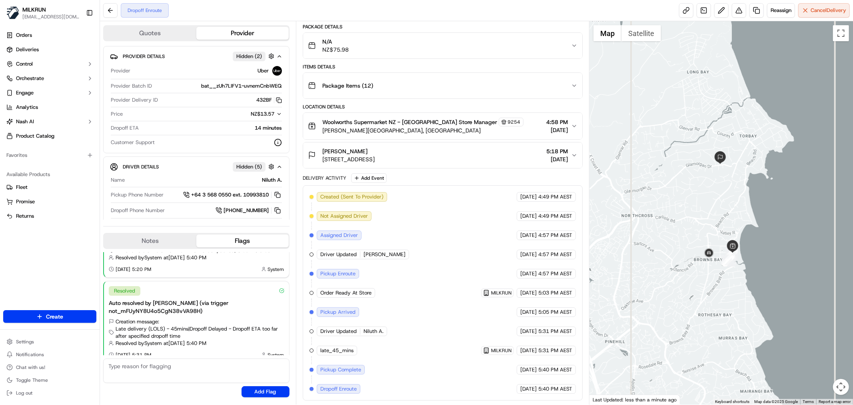
drag, startPoint x: 707, startPoint y: 228, endPoint x: 714, endPoint y: 245, distance: 18.0
click at [714, 245] on div at bounding box center [722, 212] width 264 height 383
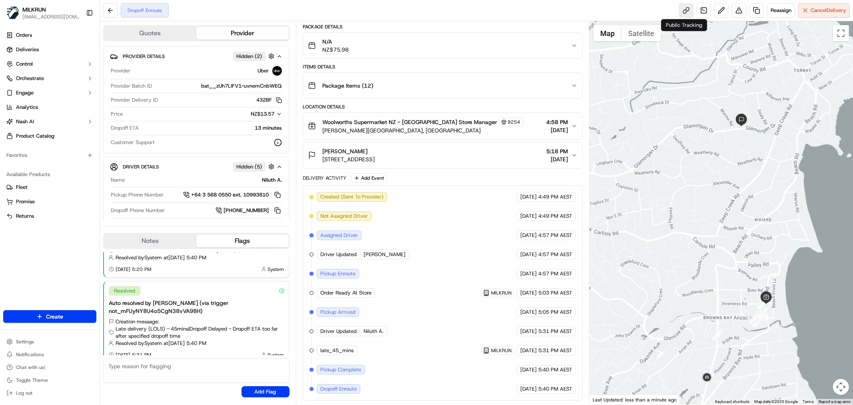
click at [681, 9] on link at bounding box center [686, 10] width 14 height 14
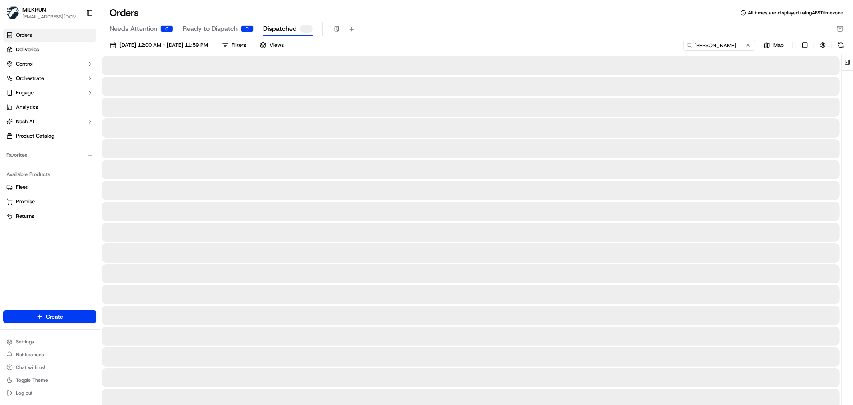
click at [329, 133] on div at bounding box center [471, 127] width 738 height 19
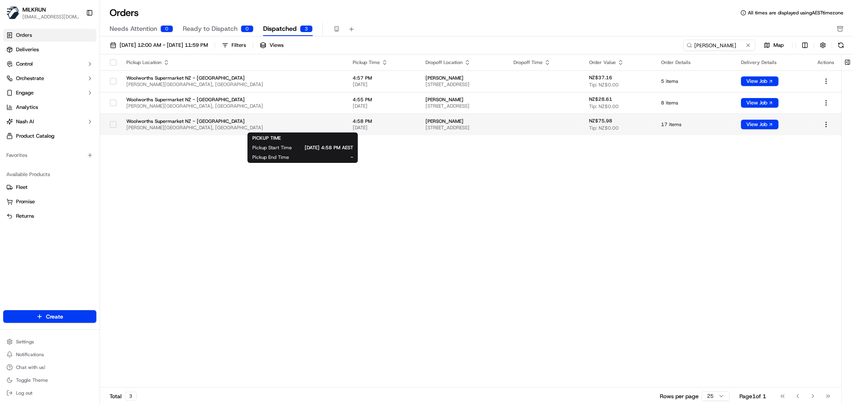
click at [353, 125] on span "[DATE]" at bounding box center [383, 127] width 60 height 6
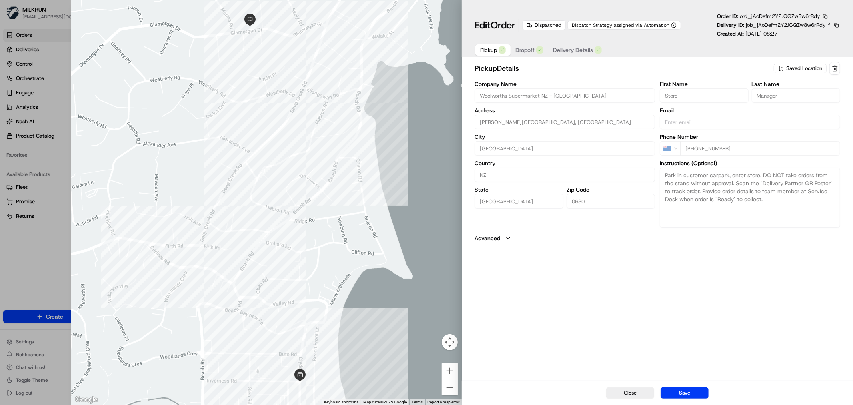
click at [503, 25] on span "Order" at bounding box center [503, 25] width 25 height 13
click at [551, 23] on div "Dispatched" at bounding box center [544, 25] width 44 height 10
click at [628, 390] on button "Close" at bounding box center [630, 392] width 48 height 11
type input "+1"
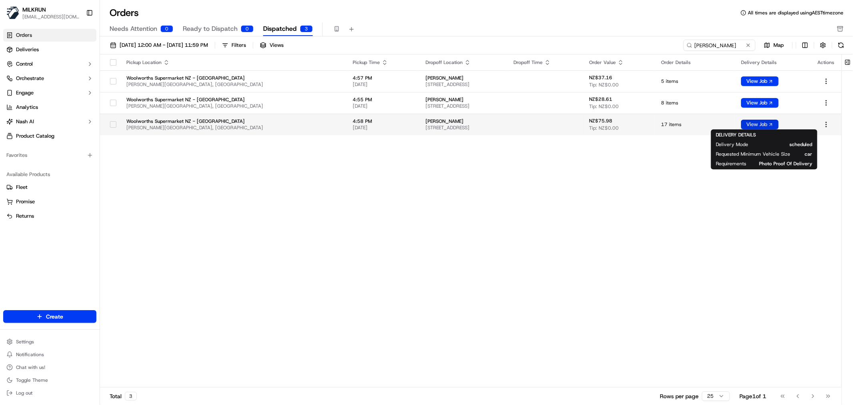
click at [762, 125] on button "View Job" at bounding box center [760, 125] width 38 height 10
click at [627, 257] on div "Pickup Location Pickup Time Dropoff Location Dropoff Time Order Value Order Det…" at bounding box center [471, 220] width 742 height 333
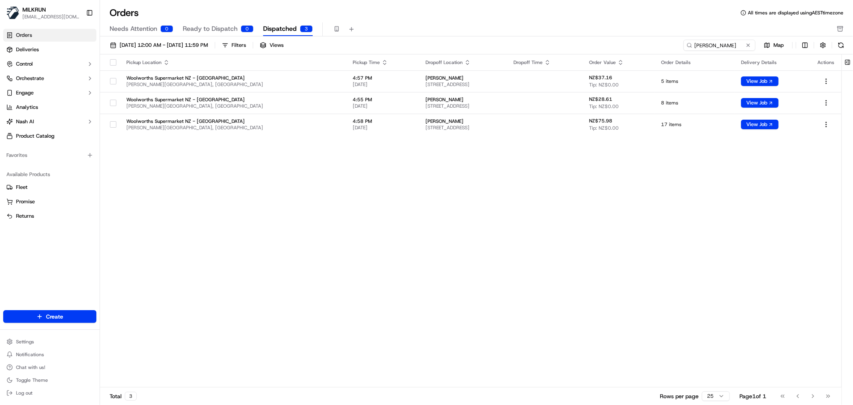
click at [400, 246] on div "Pickup Location Pickup Time Dropoff Location Dropoff Time Order Value Order Det…" at bounding box center [471, 220] width 742 height 333
click at [386, 221] on div "Pickup Location Pickup Time Dropoff Location Dropoff Time Order Value Order Det…" at bounding box center [471, 220] width 742 height 333
click at [731, 40] on input "[PERSON_NAME]" at bounding box center [708, 45] width 96 height 11
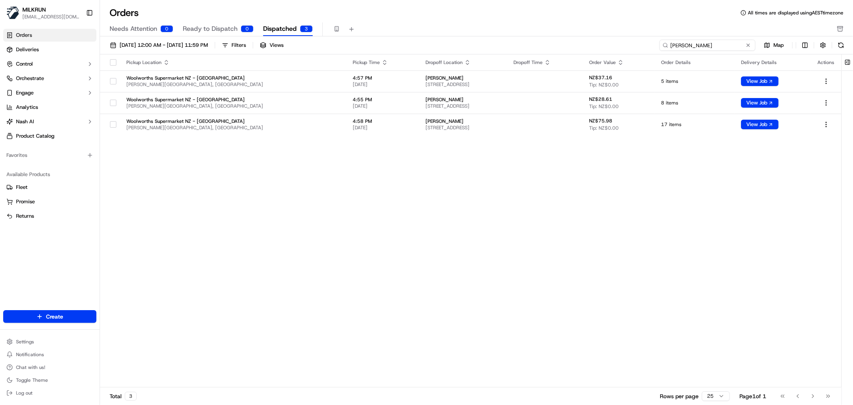
paste input "caressa.goldschagg@yahoo.com"
type input "caressa.goldschagg@yahoo.com"
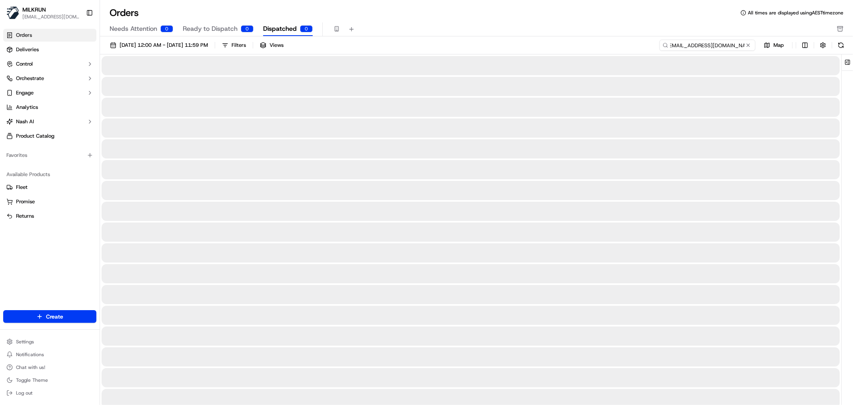
click at [717, 46] on input "caressa.goldschagg@yahoo.com" at bounding box center [708, 45] width 96 height 11
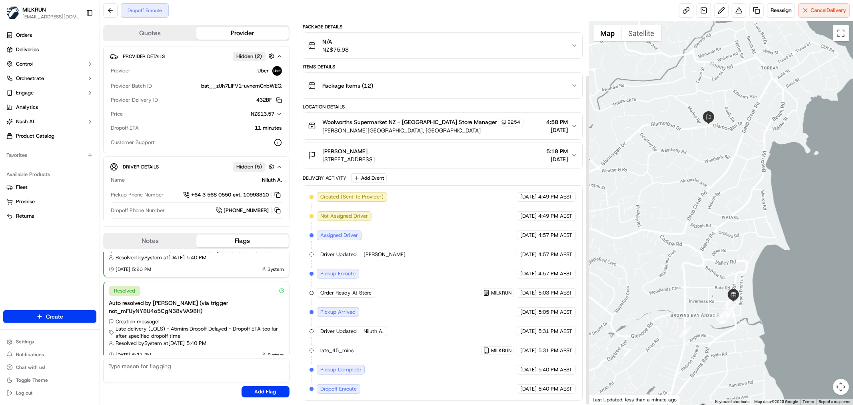
scroll to position [62, 0]
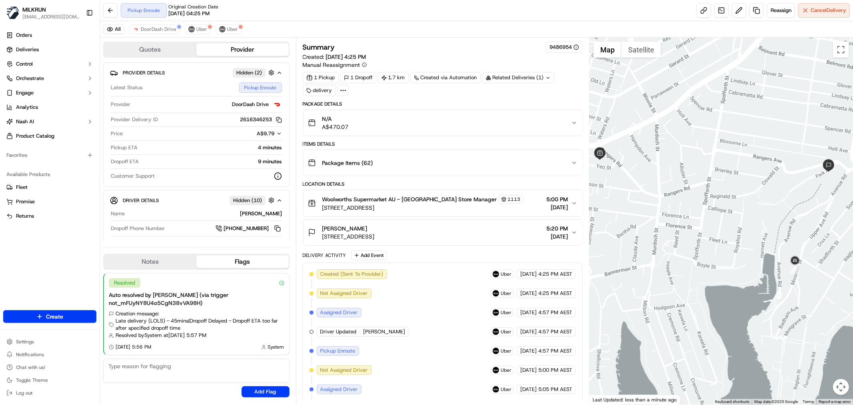
drag, startPoint x: 729, startPoint y: 227, endPoint x: 714, endPoint y: 167, distance: 61.7
click at [714, 167] on div at bounding box center [722, 221] width 264 height 367
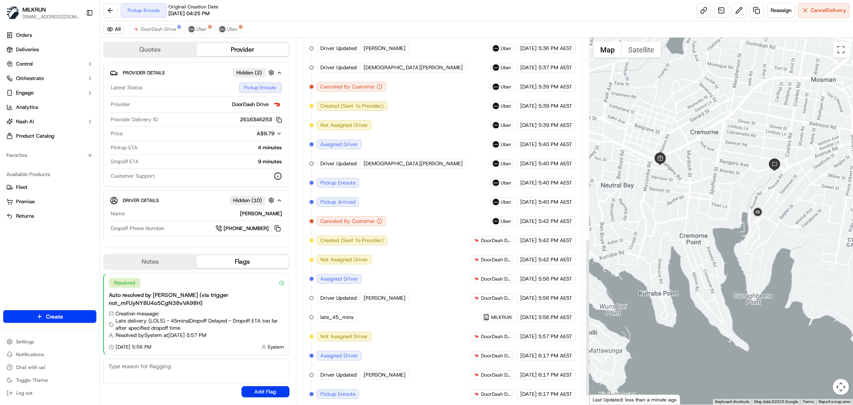
scroll to position [483, 0]
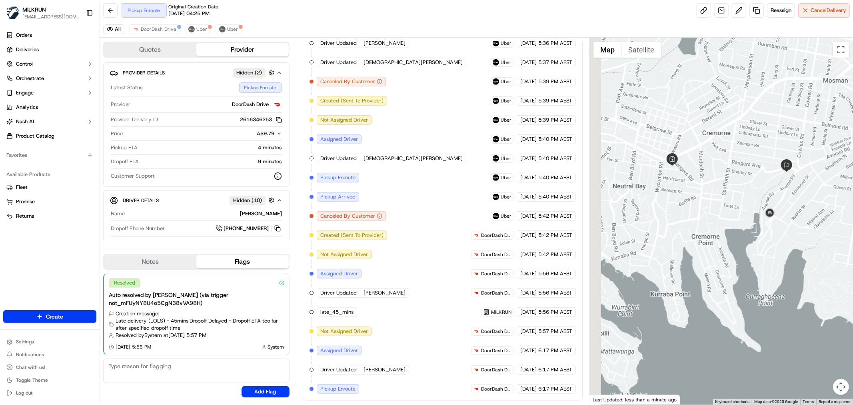
drag, startPoint x: 711, startPoint y: 249, endPoint x: 722, endPoint y: 249, distance: 10.4
click at [722, 249] on div at bounding box center [722, 221] width 264 height 367
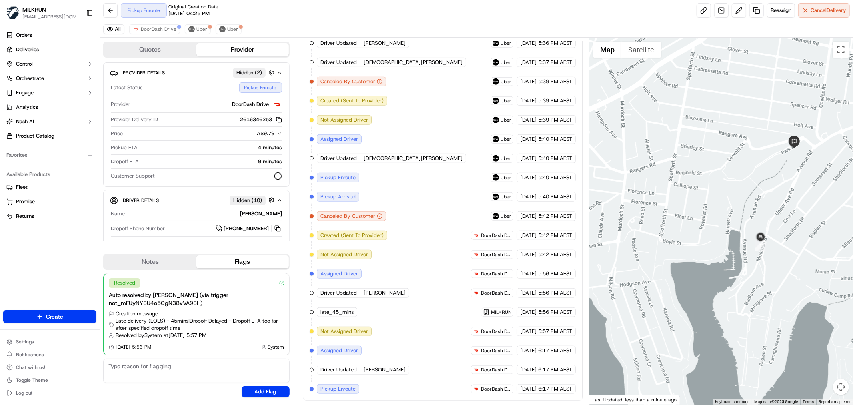
drag, startPoint x: 797, startPoint y: 197, endPoint x: 738, endPoint y: 244, distance: 75.2
click at [738, 244] on div at bounding box center [722, 221] width 264 height 367
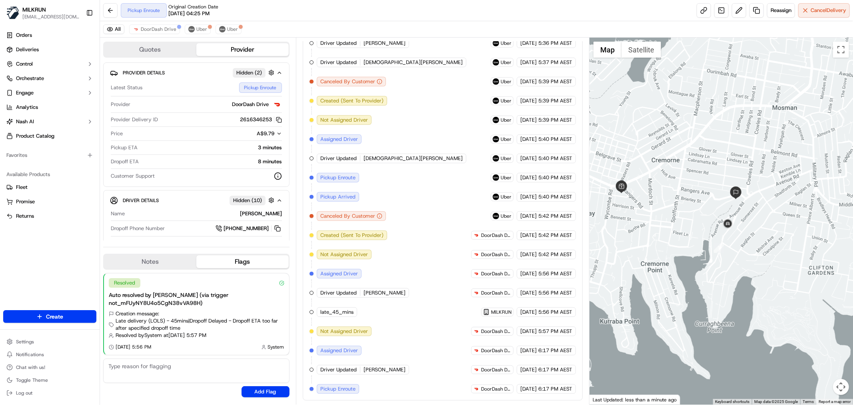
drag, startPoint x: 758, startPoint y: 185, endPoint x: 724, endPoint y: 192, distance: 35.1
click at [724, 192] on div at bounding box center [722, 221] width 264 height 367
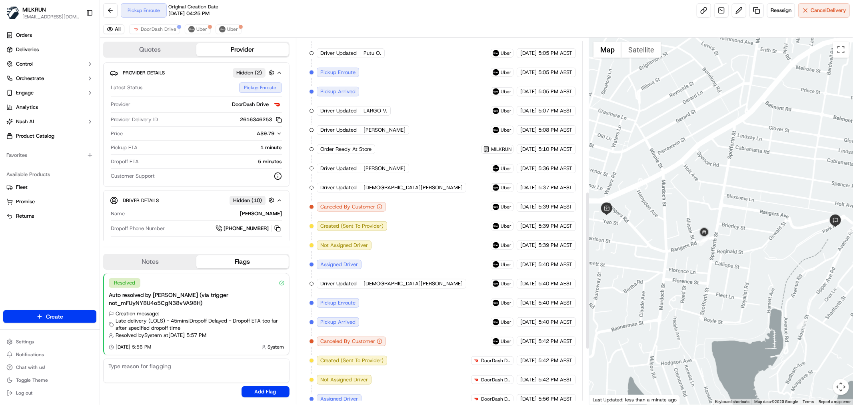
scroll to position [483, 0]
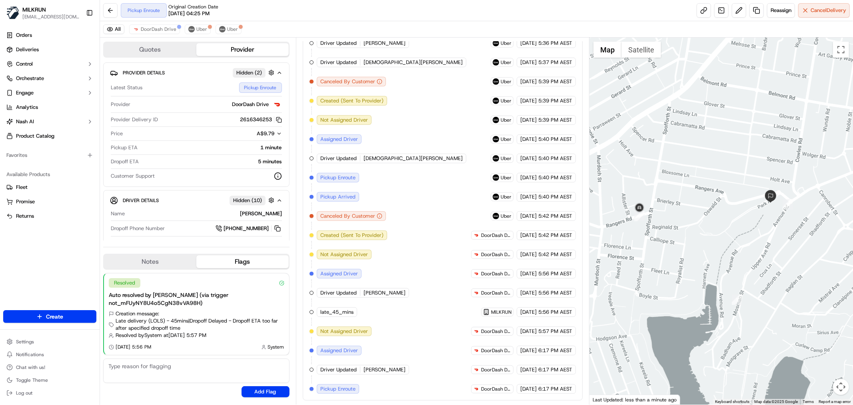
drag, startPoint x: 735, startPoint y: 286, endPoint x: 669, endPoint y: 262, distance: 70.1
click at [669, 262] on div at bounding box center [722, 221] width 264 height 367
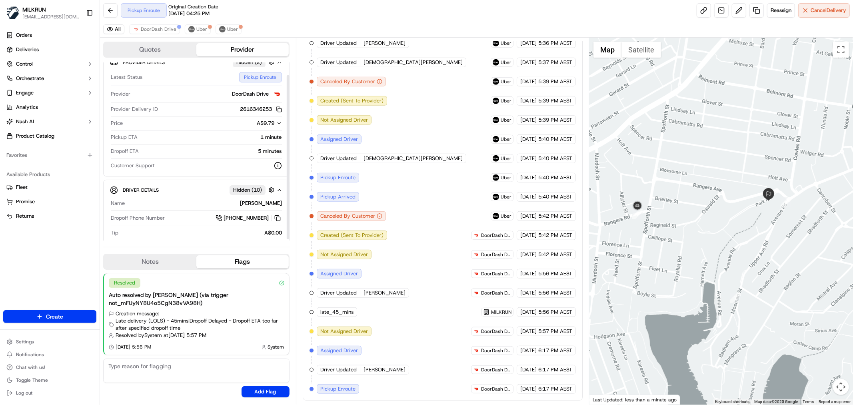
scroll to position [15, 0]
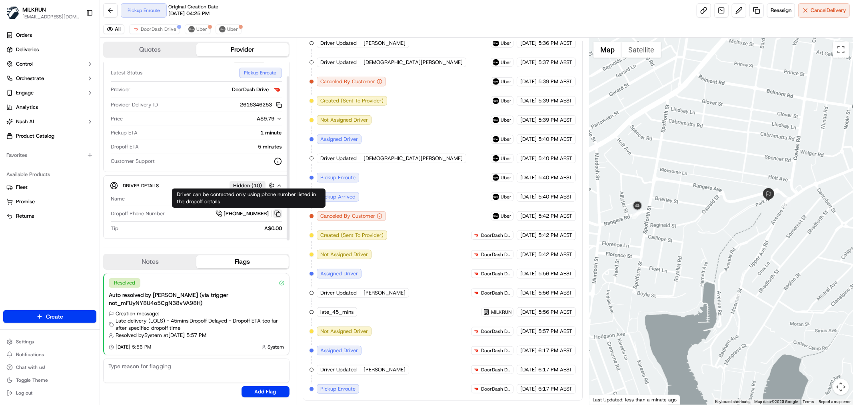
click at [274, 214] on button at bounding box center [277, 213] width 9 height 9
click at [277, 215] on button at bounding box center [277, 213] width 9 height 9
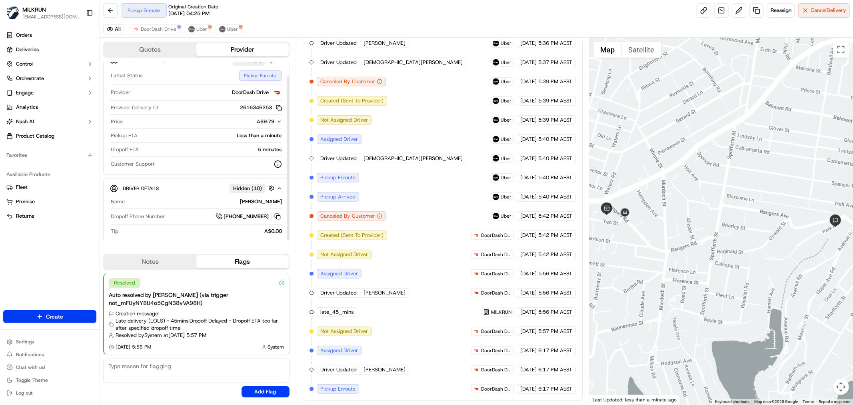
scroll to position [15, 0]
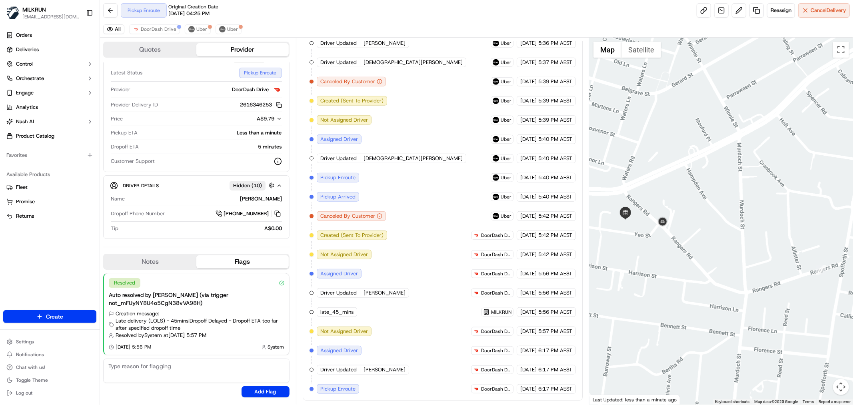
drag, startPoint x: 610, startPoint y: 216, endPoint x: 701, endPoint y: 233, distance: 92.7
click at [699, 233] on div at bounding box center [722, 221] width 264 height 367
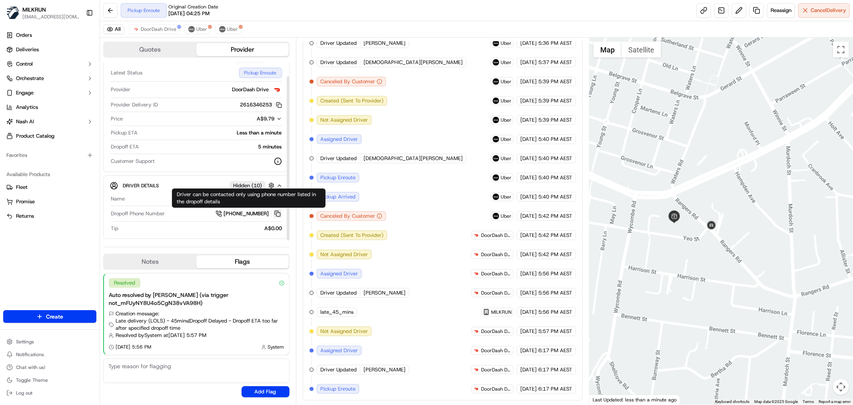
click at [277, 214] on button at bounding box center [277, 213] width 9 height 9
click at [274, 211] on button at bounding box center [277, 213] width 9 height 9
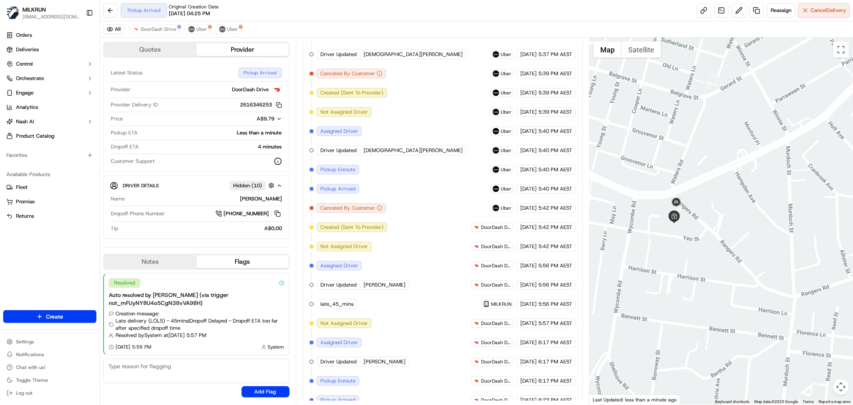
scroll to position [502, 0]
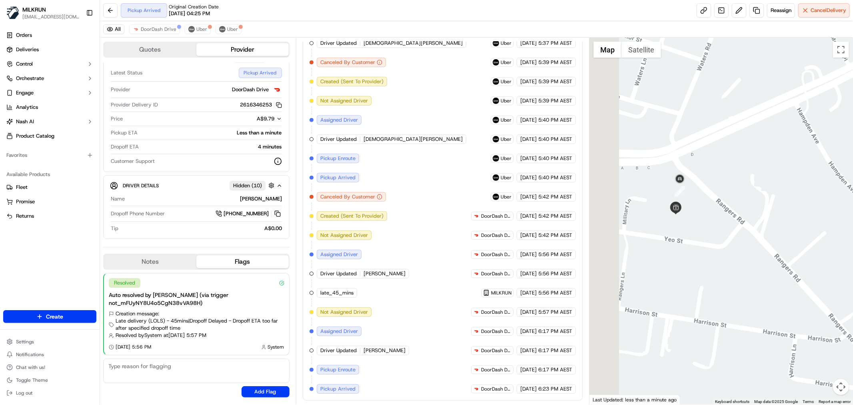
drag, startPoint x: 660, startPoint y: 239, endPoint x: 692, endPoint y: 228, distance: 33.8
click at [692, 228] on div at bounding box center [722, 221] width 264 height 367
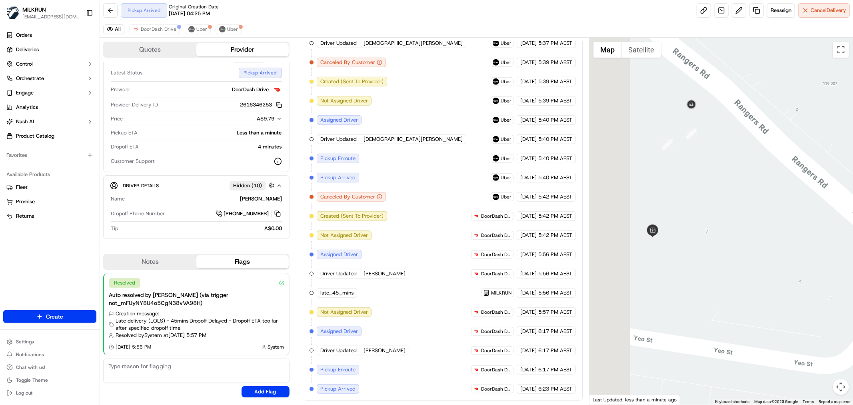
drag, startPoint x: 636, startPoint y: 278, endPoint x: 717, endPoint y: 234, distance: 91.8
click at [717, 234] on div at bounding box center [722, 221] width 264 height 367
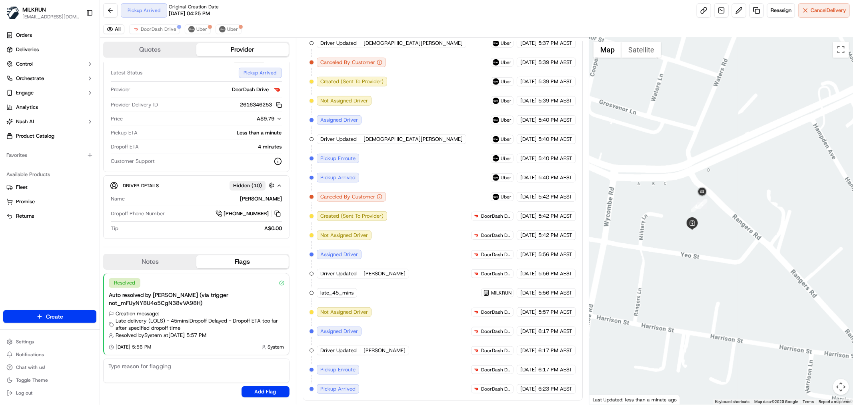
drag, startPoint x: 703, startPoint y: 230, endPoint x: 732, endPoint y: 237, distance: 30.5
click at [732, 237] on div at bounding box center [722, 221] width 264 height 367
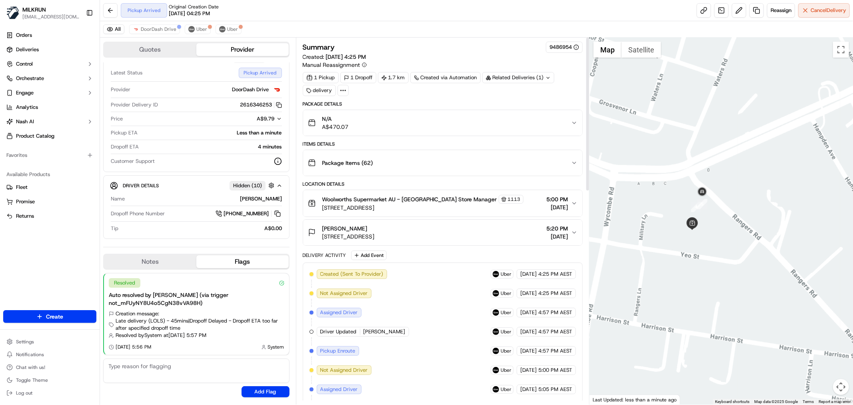
scroll to position [89, 0]
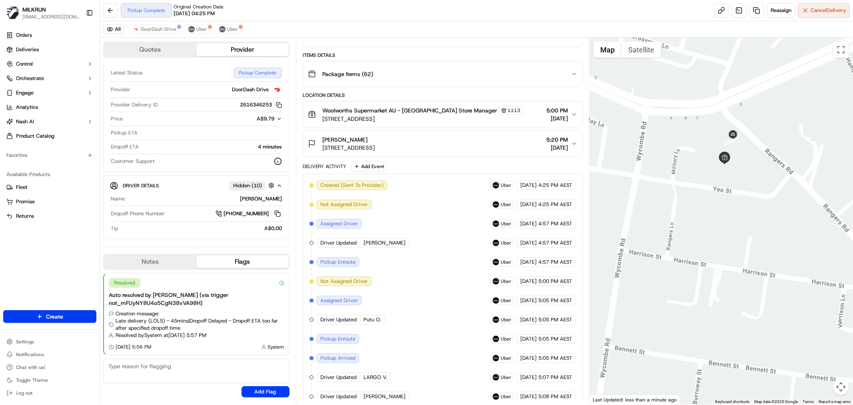
drag, startPoint x: 719, startPoint y: 174, endPoint x: 747, endPoint y: 177, distance: 27.7
click at [747, 177] on div at bounding box center [722, 221] width 264 height 367
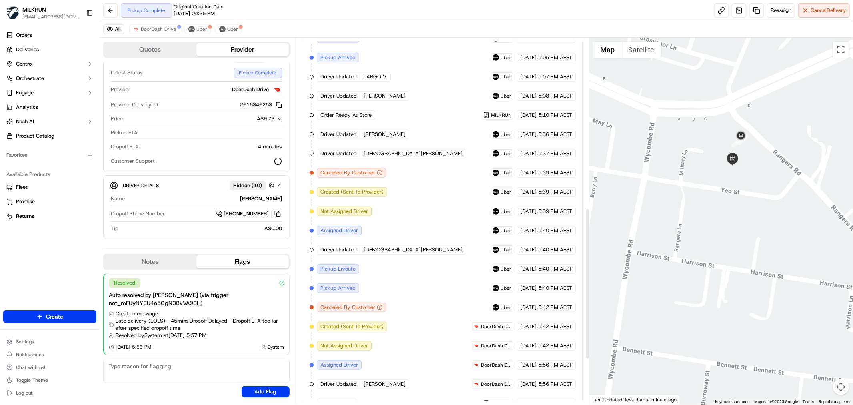
scroll to position [522, 0]
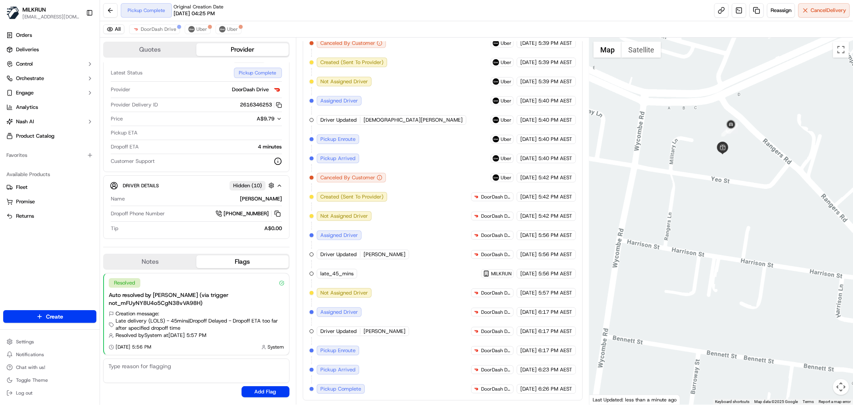
drag, startPoint x: 782, startPoint y: 270, endPoint x: 770, endPoint y: 257, distance: 18.1
click at [770, 257] on div at bounding box center [722, 221] width 264 height 367
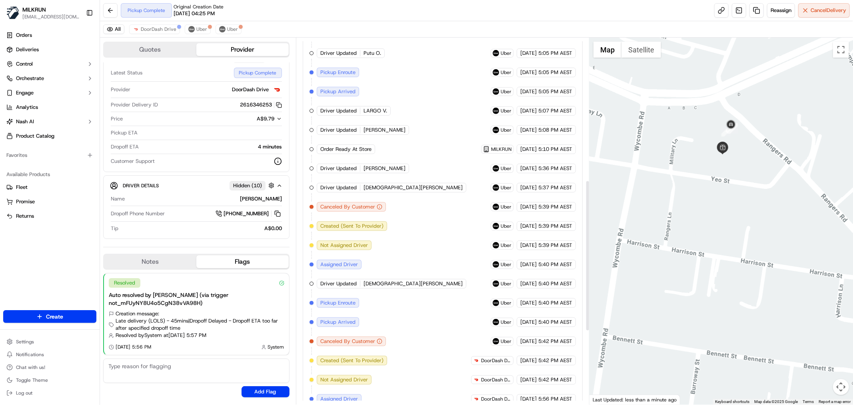
scroll to position [344, 0]
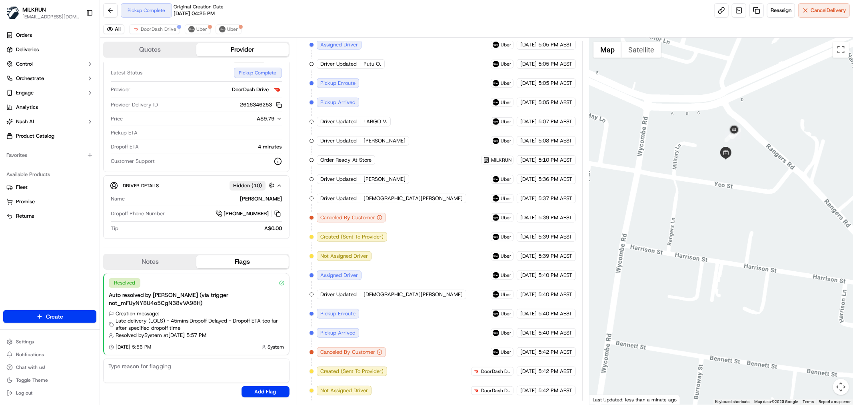
drag, startPoint x: 713, startPoint y: 205, endPoint x: 725, endPoint y: 226, distance: 24.6
click at [725, 226] on div at bounding box center [722, 221] width 264 height 367
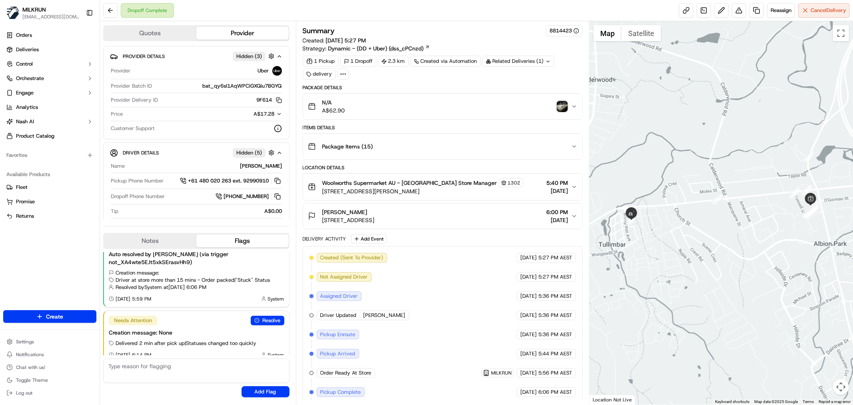
click at [557, 105] on img "button" at bounding box center [562, 106] width 11 height 11
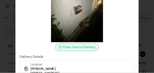
scroll to position [20, 0]
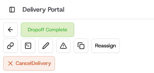
scroll to position [146, 0]
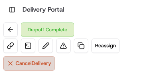
scroll to position [146, 0]
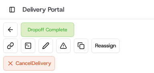
scroll to position [146, 0]
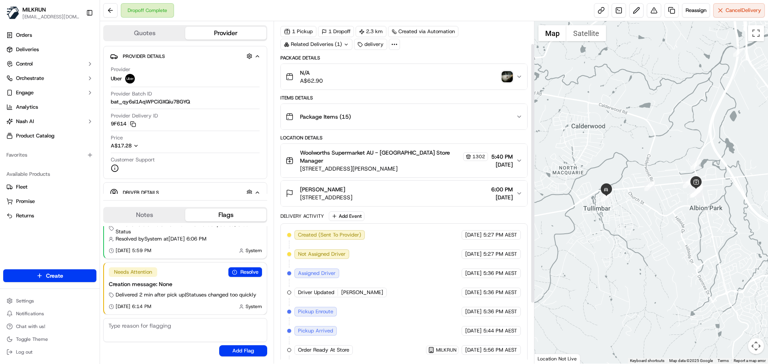
scroll to position [80, 0]
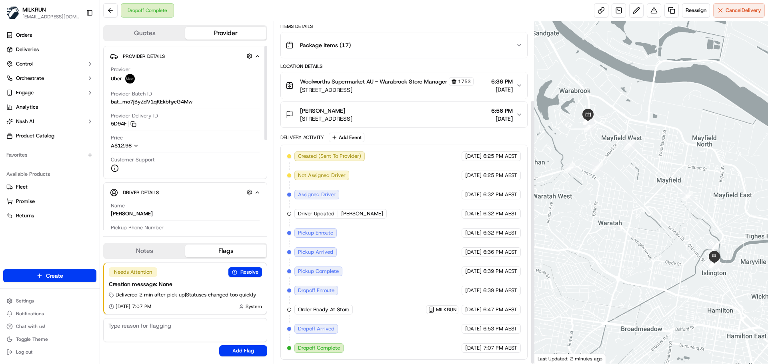
scroll to position [101, 0]
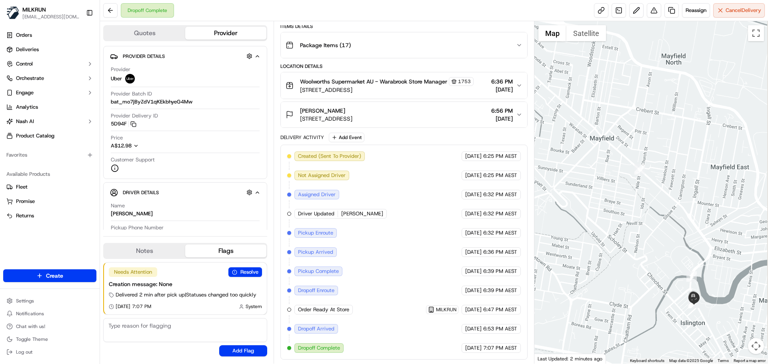
drag, startPoint x: 719, startPoint y: 277, endPoint x: 664, endPoint y: 199, distance: 95.6
click at [664, 199] on div at bounding box center [651, 192] width 234 height 343
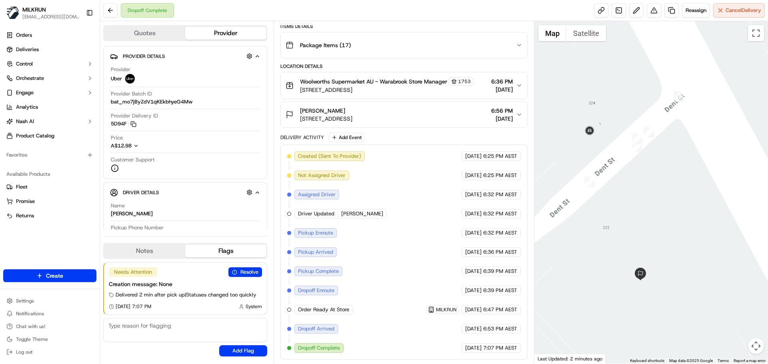
drag, startPoint x: 607, startPoint y: 232, endPoint x: 756, endPoint y: 219, distance: 150.1
click at [756, 219] on div at bounding box center [651, 192] width 234 height 343
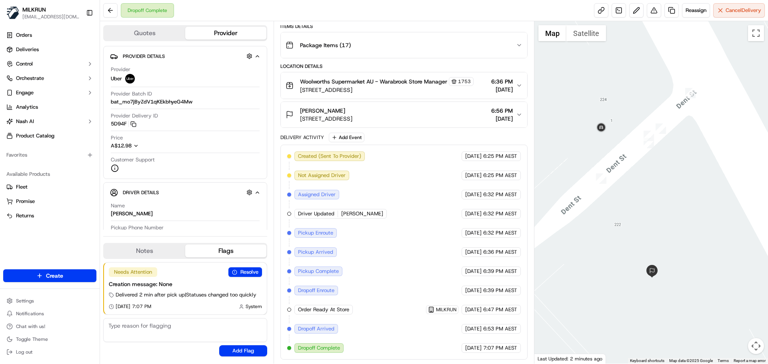
drag, startPoint x: 637, startPoint y: 223, endPoint x: 651, endPoint y: 218, distance: 14.3
click at [651, 218] on div at bounding box center [651, 192] width 234 height 343
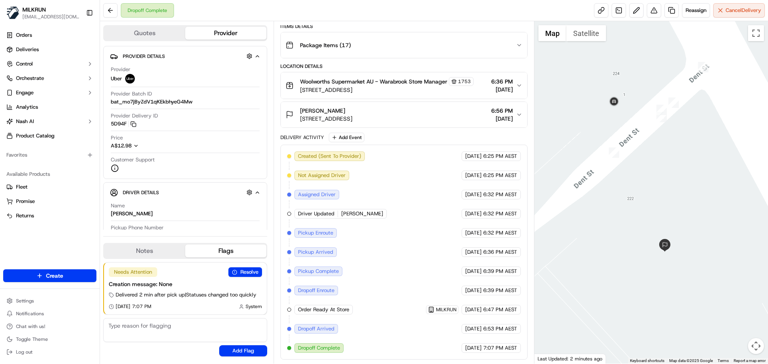
drag, startPoint x: 615, startPoint y: 226, endPoint x: 623, endPoint y: 217, distance: 11.9
click at [623, 217] on div at bounding box center [651, 192] width 234 height 343
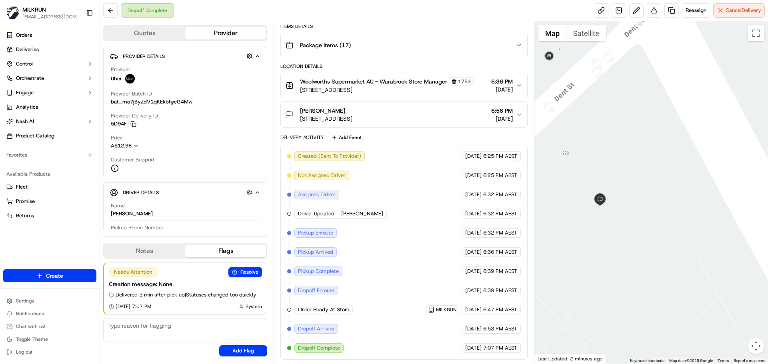
drag, startPoint x: 620, startPoint y: 216, endPoint x: 581, endPoint y: 166, distance: 63.6
click at [581, 166] on div at bounding box center [651, 192] width 234 height 343
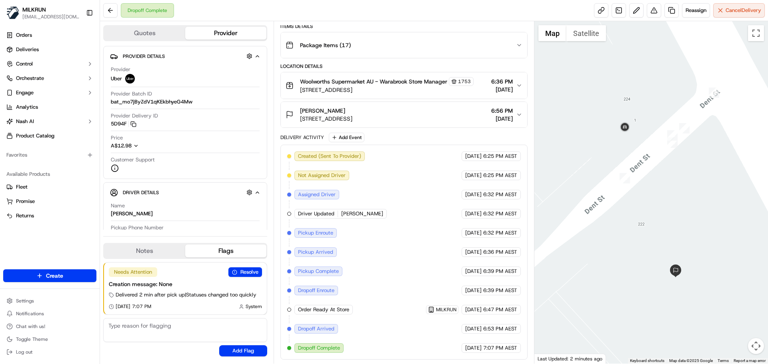
drag, startPoint x: 606, startPoint y: 168, endPoint x: 700, endPoint y: 256, distance: 128.5
click at [700, 256] on div at bounding box center [651, 192] width 234 height 343
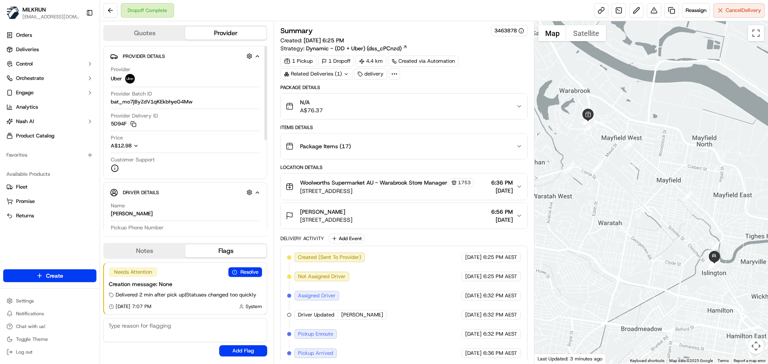
scroll to position [120, 0]
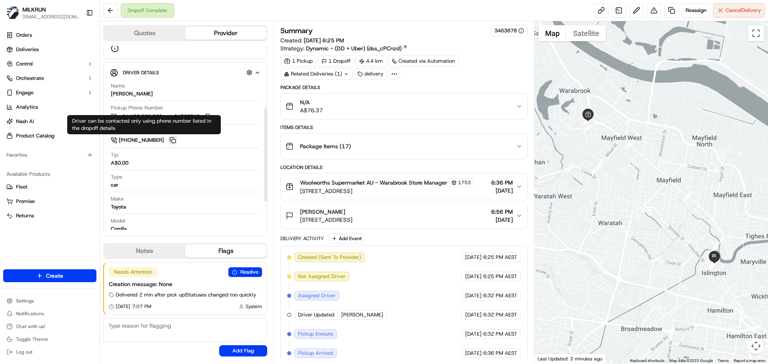
click at [170, 140] on button at bounding box center [172, 140] width 9 height 9
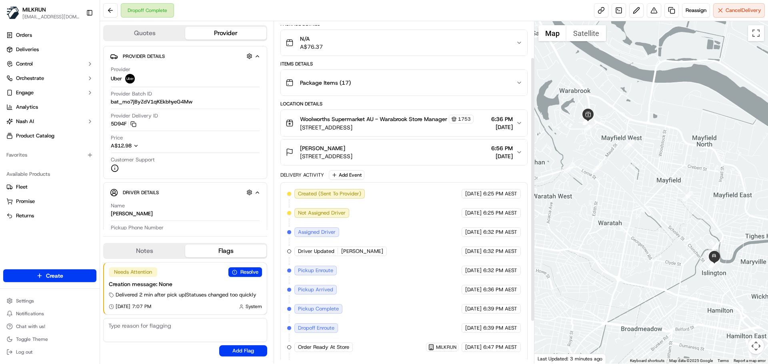
scroll to position [101, 0]
